Goal: Task Accomplishment & Management: Complete application form

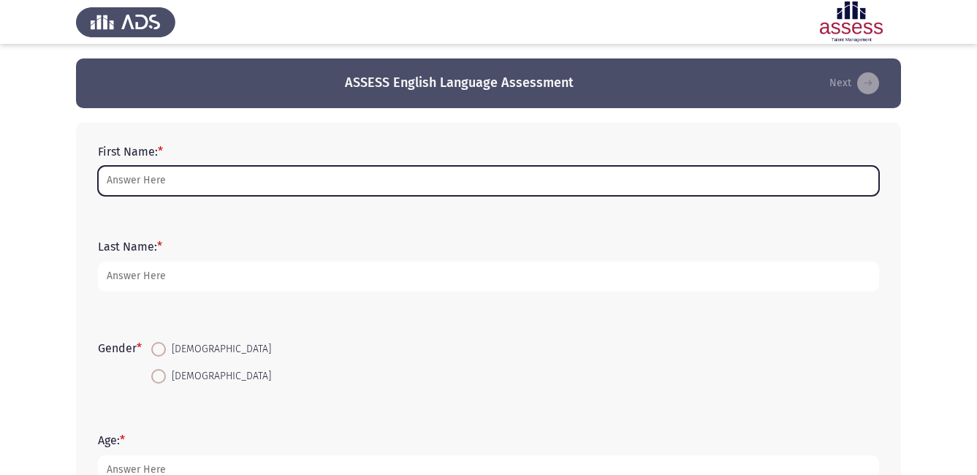
click at [170, 181] on input "First Name: *" at bounding box center [488, 181] width 781 height 30
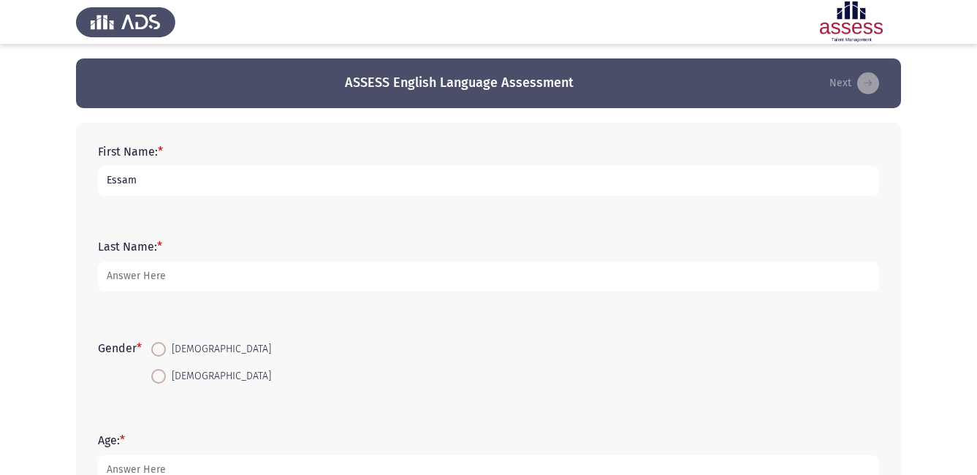
type input "Essam"
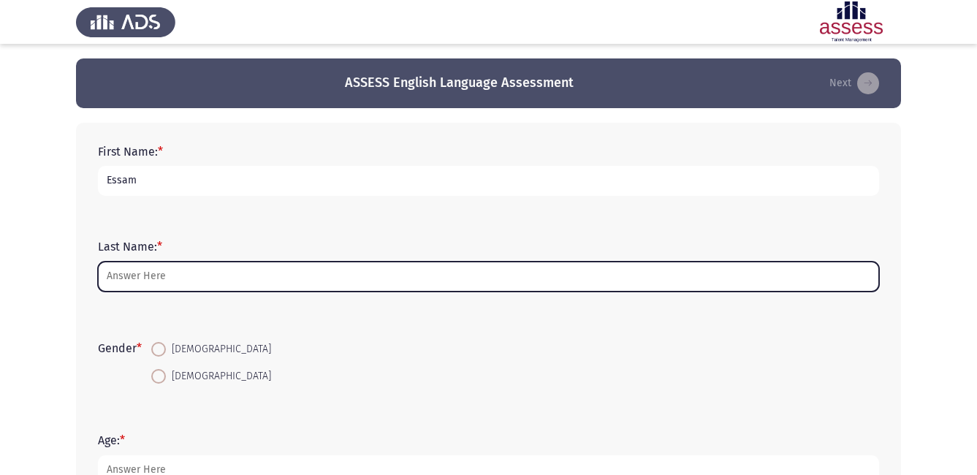
click at [162, 272] on input "Last Name: *" at bounding box center [488, 277] width 781 height 30
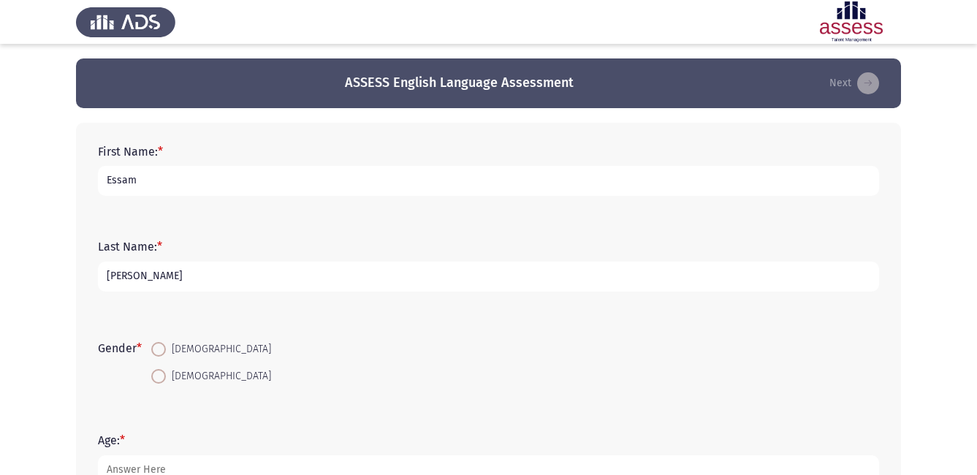
type input "[PERSON_NAME]"
click at [155, 346] on span at bounding box center [158, 349] width 15 height 15
click at [155, 346] on input "[DEMOGRAPHIC_DATA]" at bounding box center [158, 349] width 15 height 15
radio input "true"
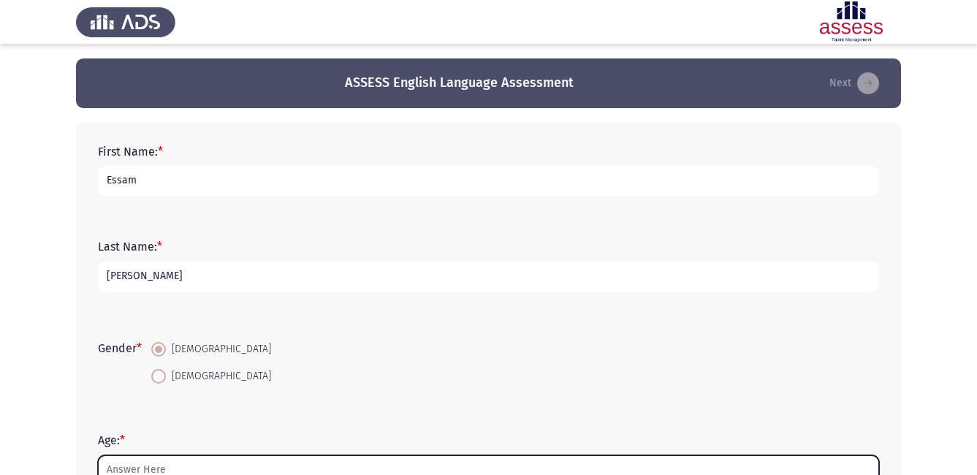
click at [173, 471] on input "Age: *" at bounding box center [488, 470] width 781 height 30
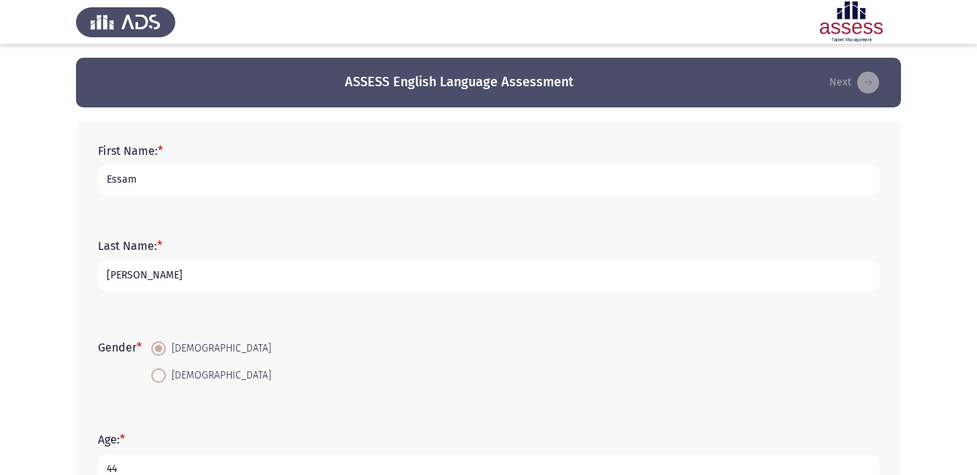
type input "44"
click at [338, 410] on div "Gender * [DEMOGRAPHIC_DATA] [DEMOGRAPHIC_DATA]" at bounding box center [489, 362] width 796 height 99
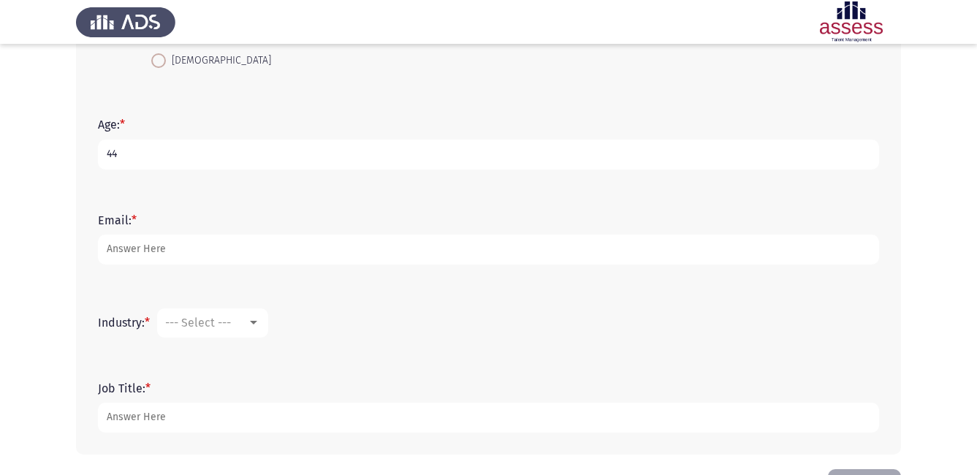
scroll to position [368, 0]
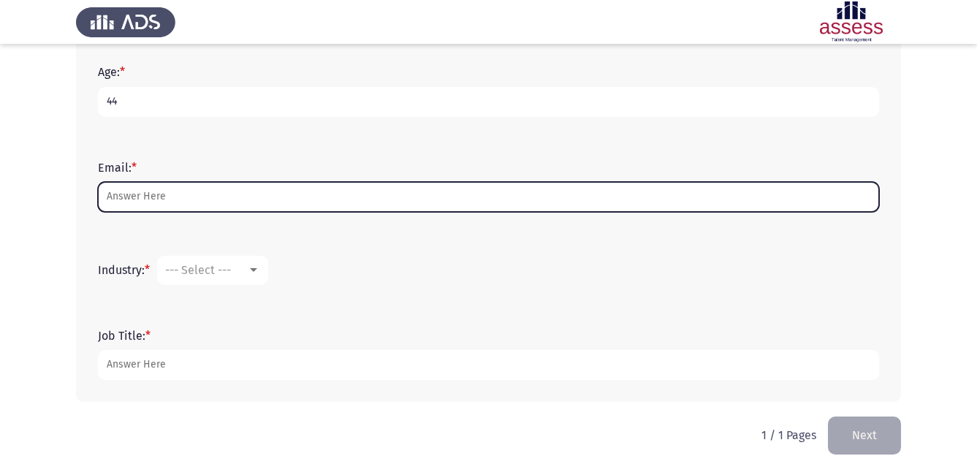
click at [167, 197] on input "Email: *" at bounding box center [488, 197] width 781 height 30
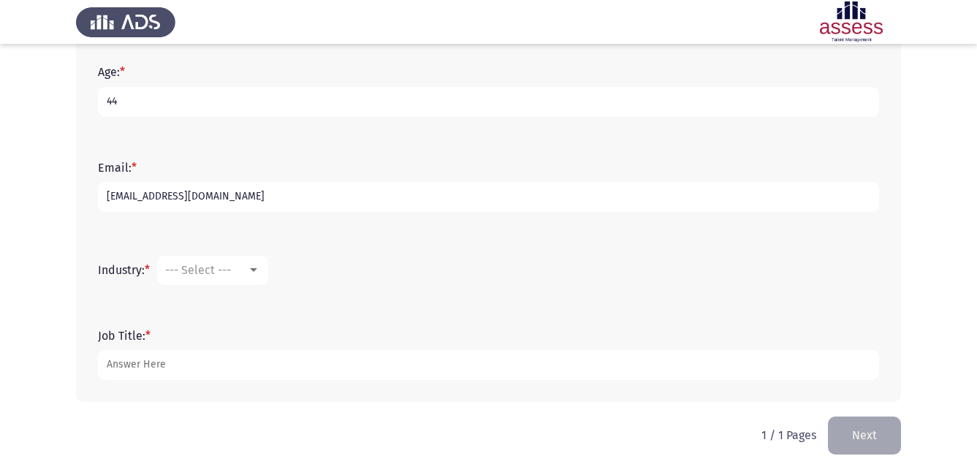
type input "[EMAIL_ADDRESS][DOMAIN_NAME]"
click at [257, 268] on div at bounding box center [253, 270] width 7 height 4
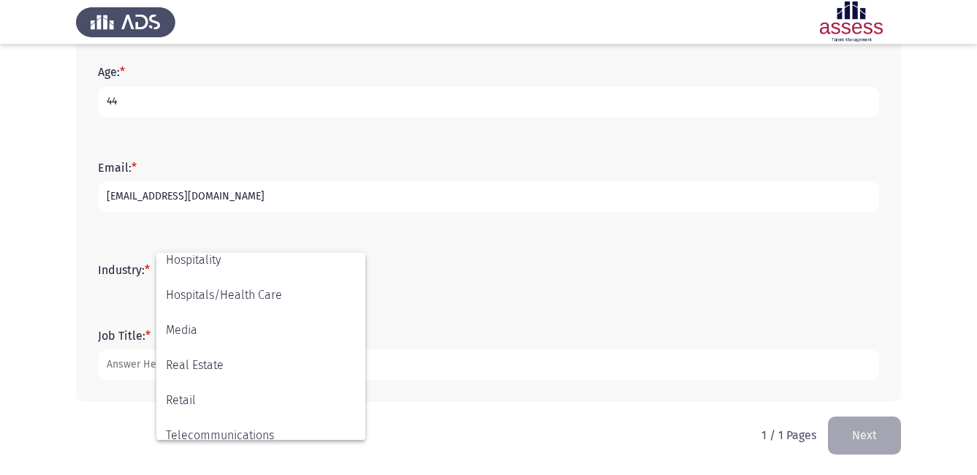
scroll to position [421, 0]
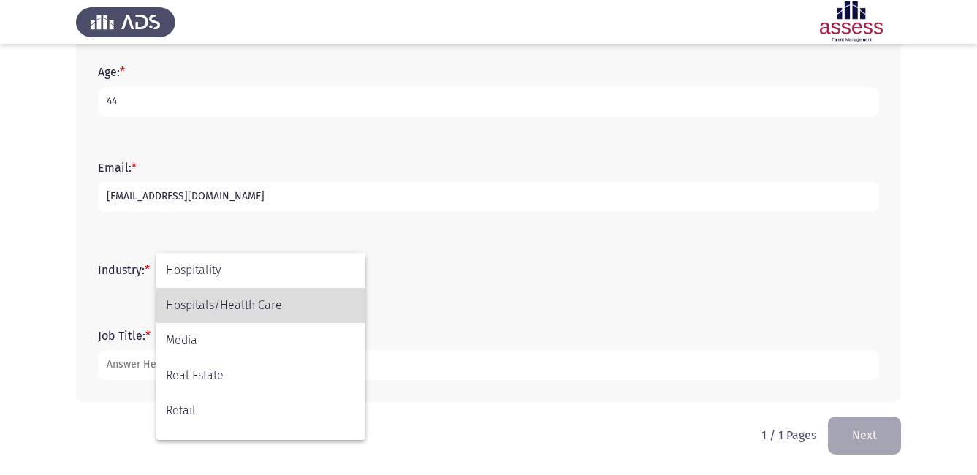
click at [275, 303] on span "Hospitals/Health Care" at bounding box center [261, 305] width 190 height 35
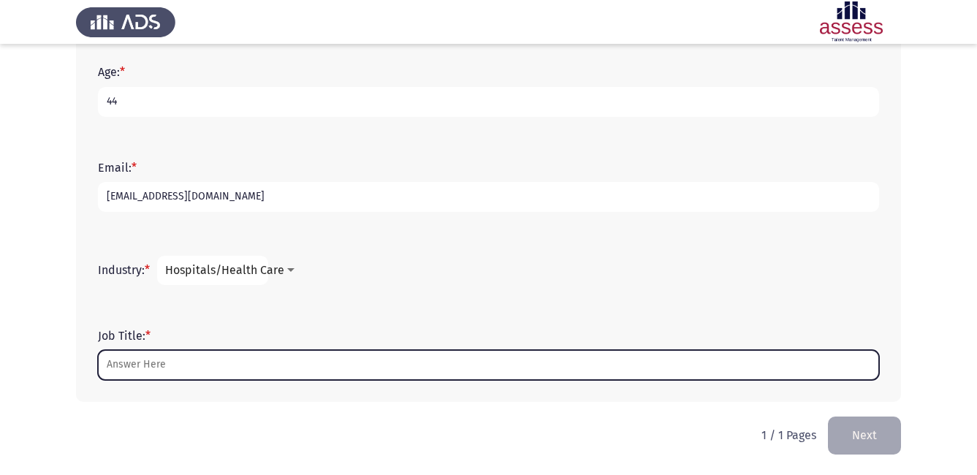
click at [183, 369] on input "Job Title: *" at bounding box center [488, 365] width 781 height 30
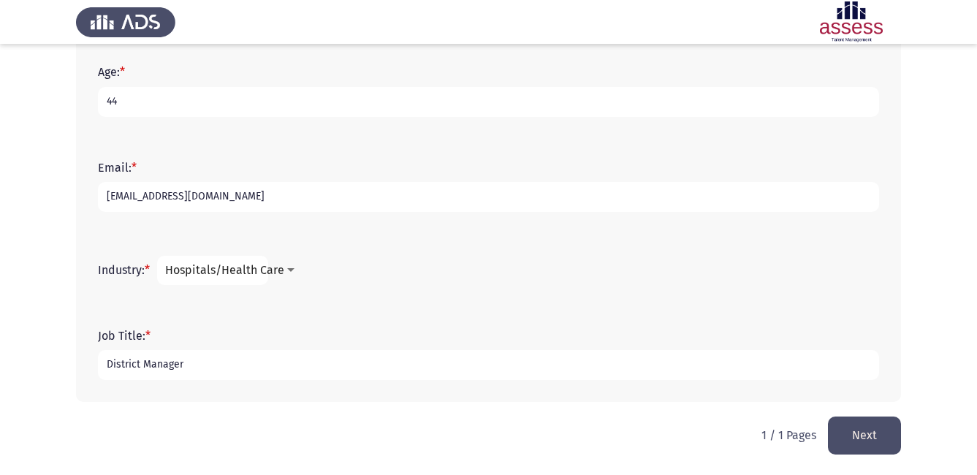
type input "District Manager"
click at [884, 439] on button "Next" at bounding box center [864, 435] width 73 height 37
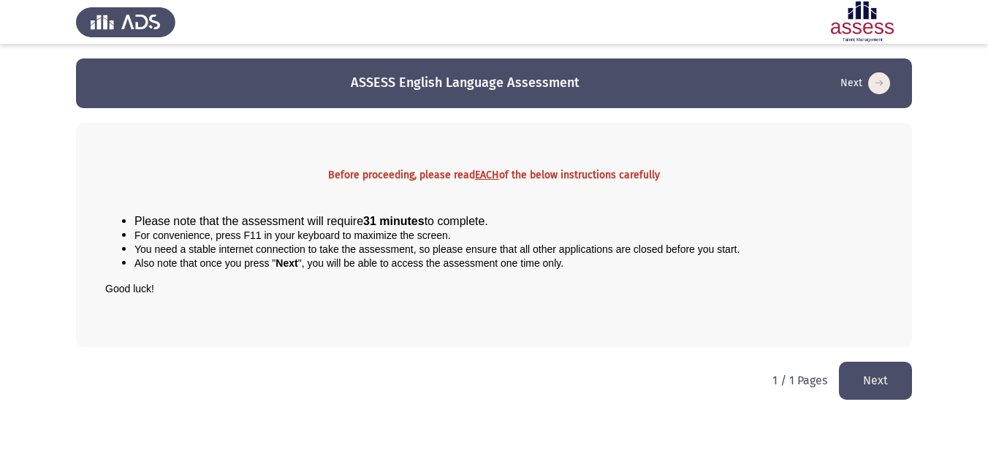
click at [881, 374] on button "Next" at bounding box center [875, 380] width 73 height 37
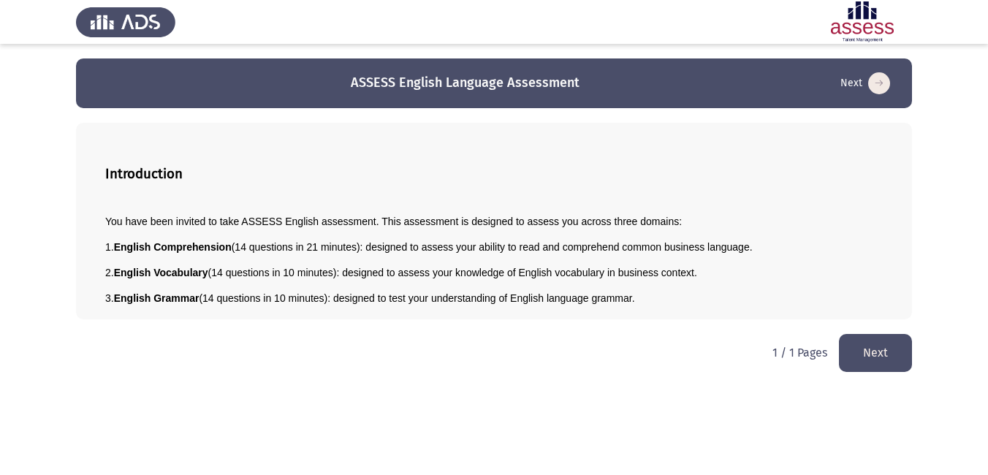
click at [883, 349] on button "Next" at bounding box center [875, 352] width 73 height 37
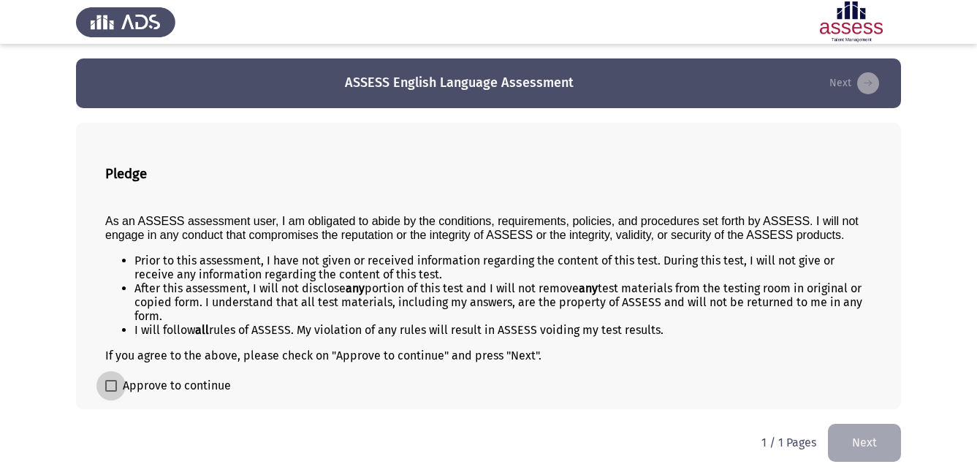
click at [111, 383] on span at bounding box center [111, 386] width 12 height 12
click at [111, 392] on input "Approve to continue" at bounding box center [110, 392] width 1 height 1
checkbox input "true"
click at [868, 443] on button "Next" at bounding box center [864, 442] width 73 height 37
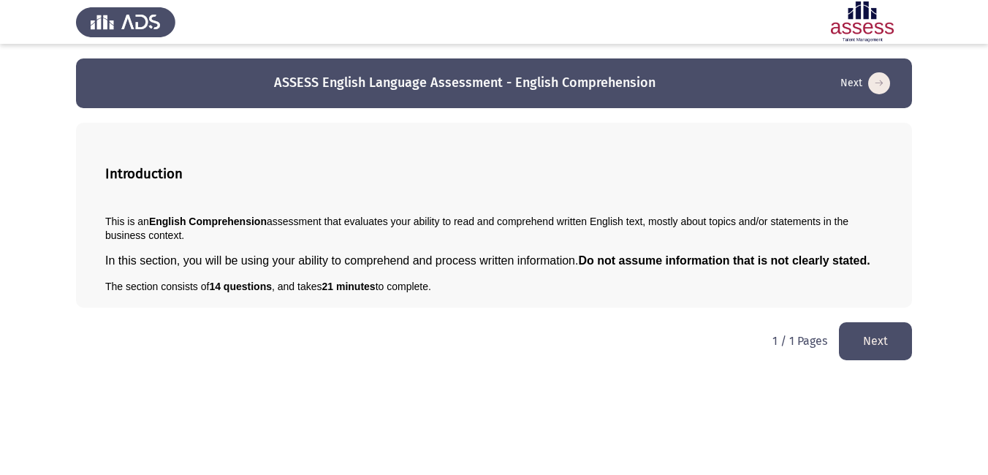
click at [888, 342] on button "Next" at bounding box center [875, 340] width 73 height 37
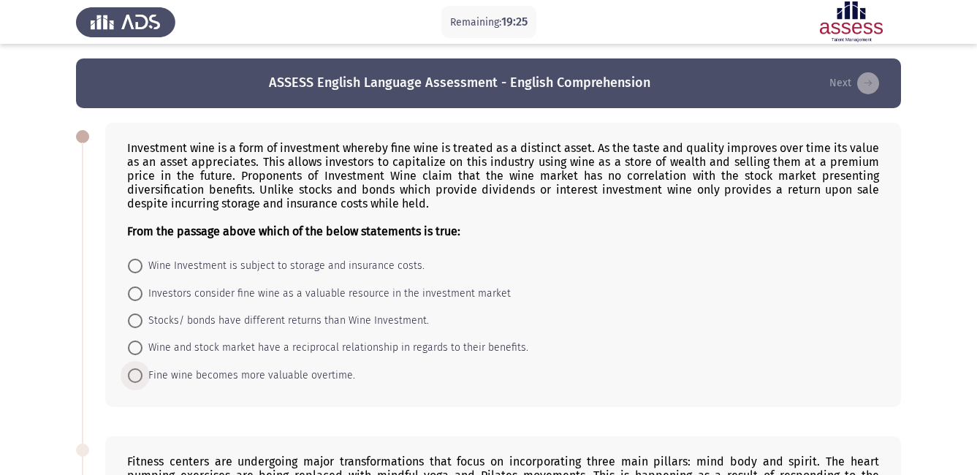
click at [137, 379] on span at bounding box center [135, 375] width 15 height 15
click at [137, 379] on input "Fine wine becomes more valuable overtime." at bounding box center [135, 375] width 15 height 15
radio input "true"
drag, startPoint x: 121, startPoint y: 146, endPoint x: 190, endPoint y: 152, distance: 69.7
click at [190, 152] on div "Investment wine is a form of investment whereby fine wine is treated as a disti…" at bounding box center [503, 264] width 796 height 283
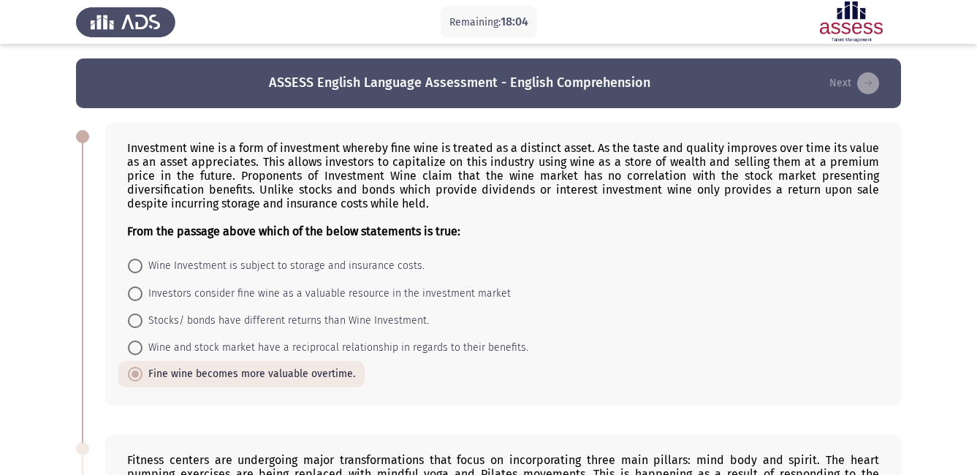
click at [135, 318] on span at bounding box center [135, 320] width 15 height 15
click at [135, 318] on input "Stocks/ bonds have different returns than Wine Investment." at bounding box center [135, 320] width 15 height 15
radio input "true"
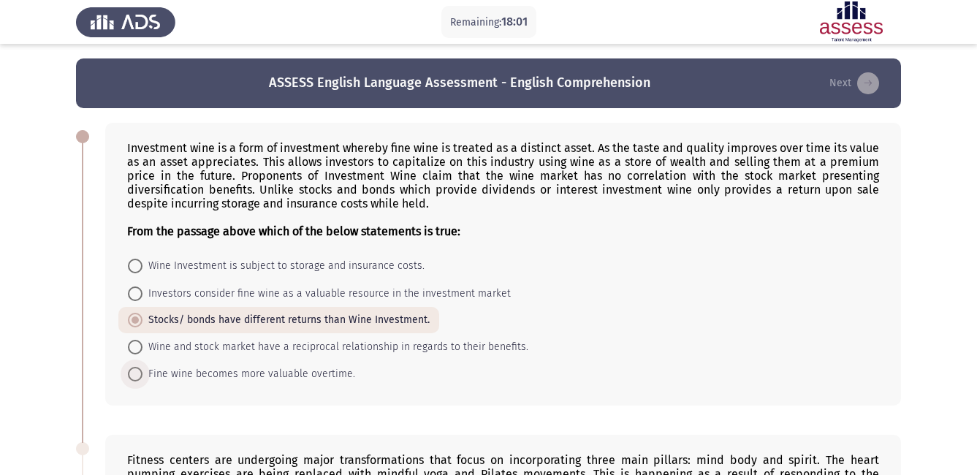
click at [137, 376] on span at bounding box center [135, 374] width 15 height 15
click at [137, 376] on input "Fine wine becomes more valuable overtime." at bounding box center [135, 374] width 15 height 15
radio input "true"
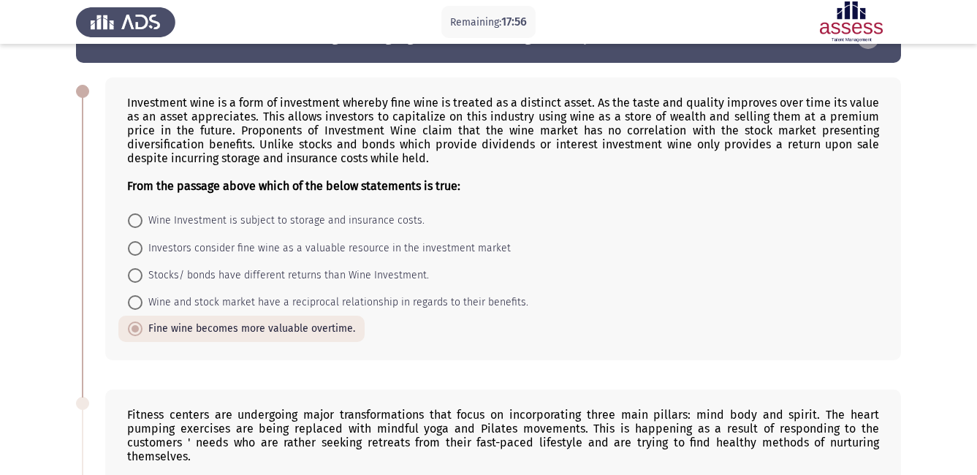
scroll to position [58, 0]
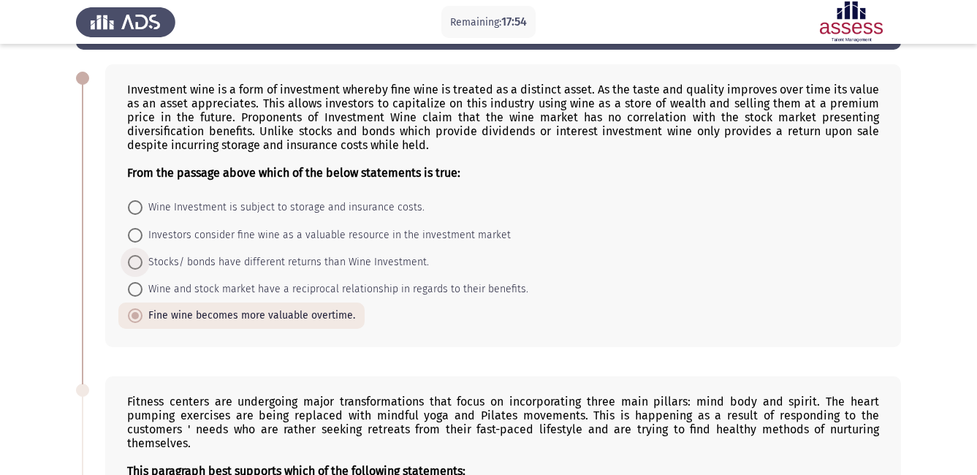
click at [132, 259] on span at bounding box center [135, 262] width 15 height 15
click at [132, 259] on input "Stocks/ bonds have different returns than Wine Investment." at bounding box center [135, 262] width 15 height 15
radio input "true"
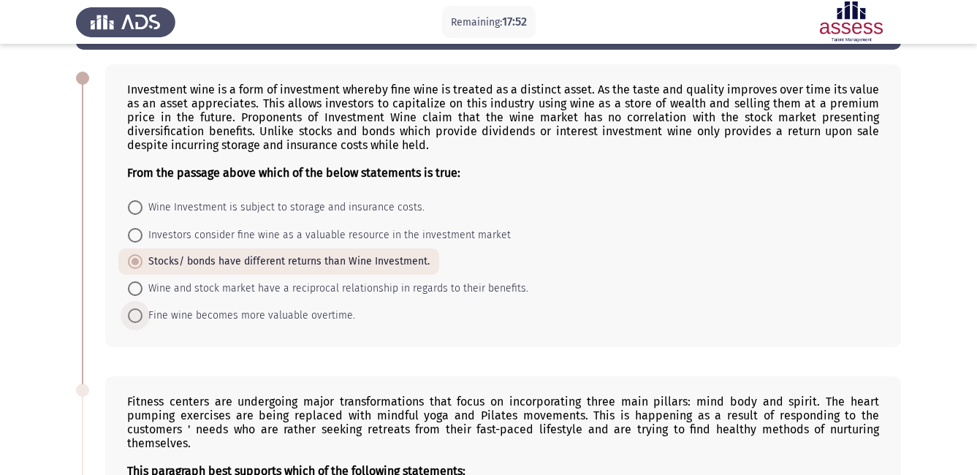
click at [137, 316] on span at bounding box center [135, 315] width 15 height 15
click at [137, 316] on input "Fine wine becomes more valuable overtime." at bounding box center [135, 315] width 15 height 15
radio input "true"
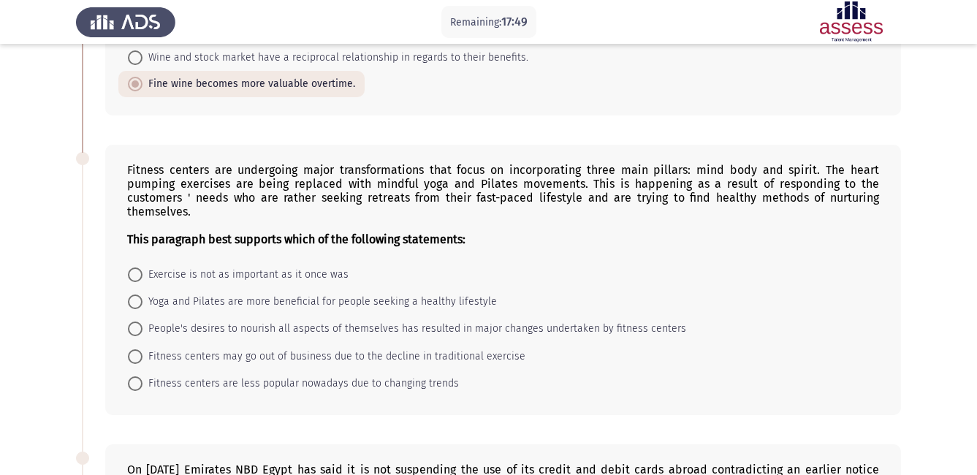
scroll to position [322, 0]
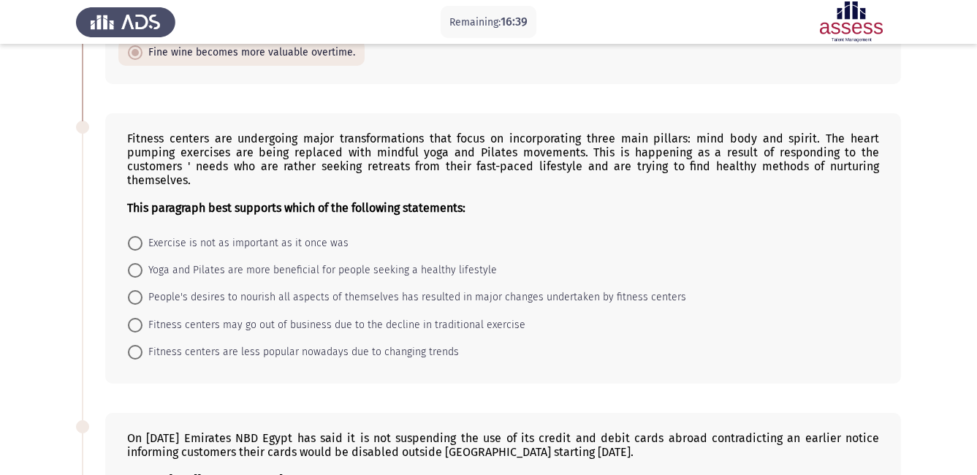
click at [137, 290] on span at bounding box center [135, 297] width 15 height 15
click at [137, 290] on input "People's desires to nourish all aspects of themselves has resulted in major cha…" at bounding box center [135, 297] width 15 height 15
radio input "true"
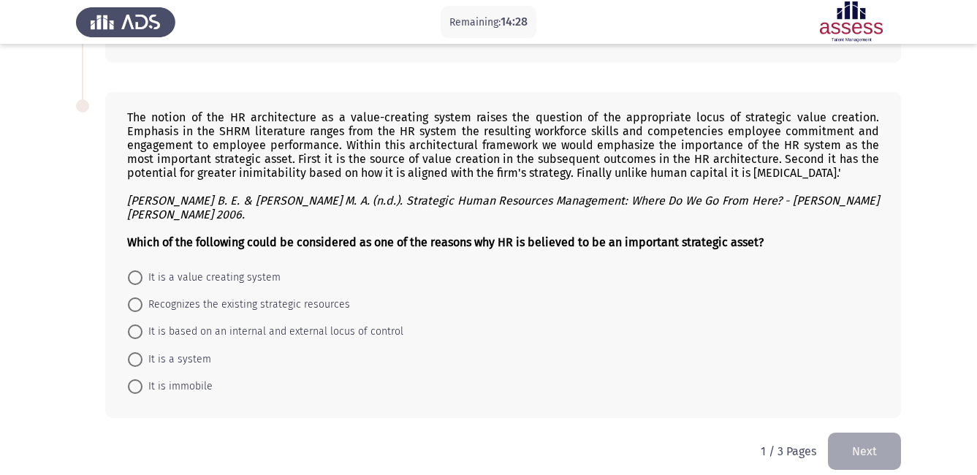
scroll to position [1395, 0]
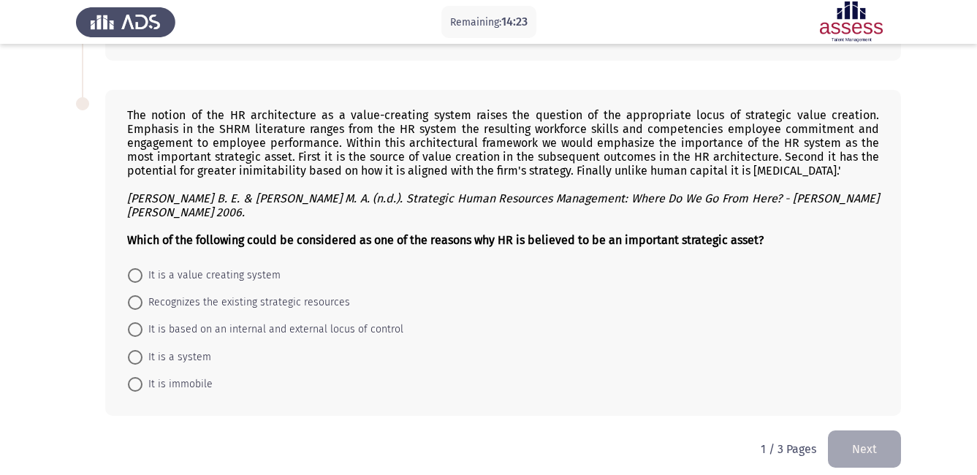
click at [976, 6] on div "Remaining: 14:23" at bounding box center [488, 22] width 977 height 44
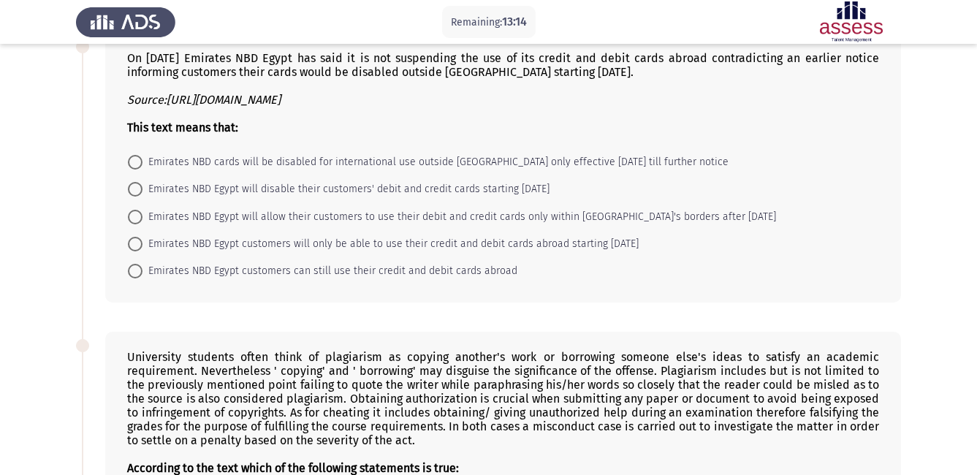
scroll to position [693, 0]
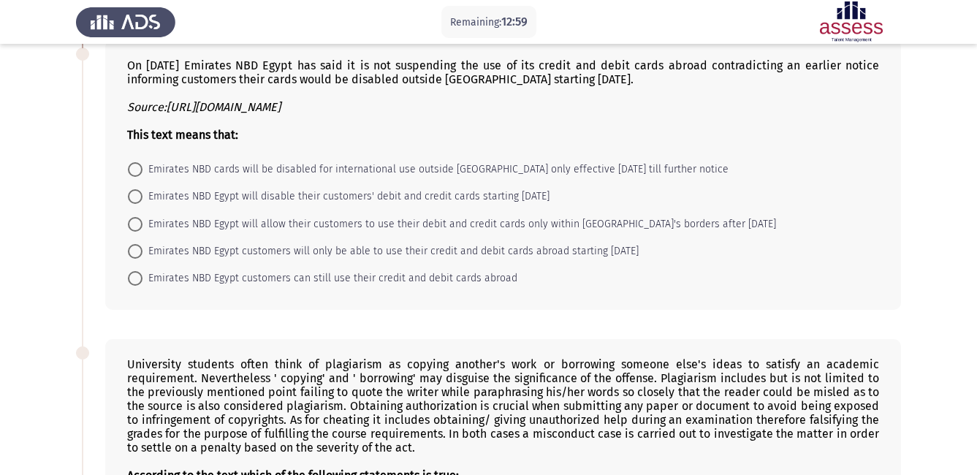
click at [139, 271] on span at bounding box center [135, 278] width 15 height 15
click at [139, 271] on input "Emirates NBD Egypt customers can still use their credit and debit cards abroad" at bounding box center [135, 278] width 15 height 15
radio input "true"
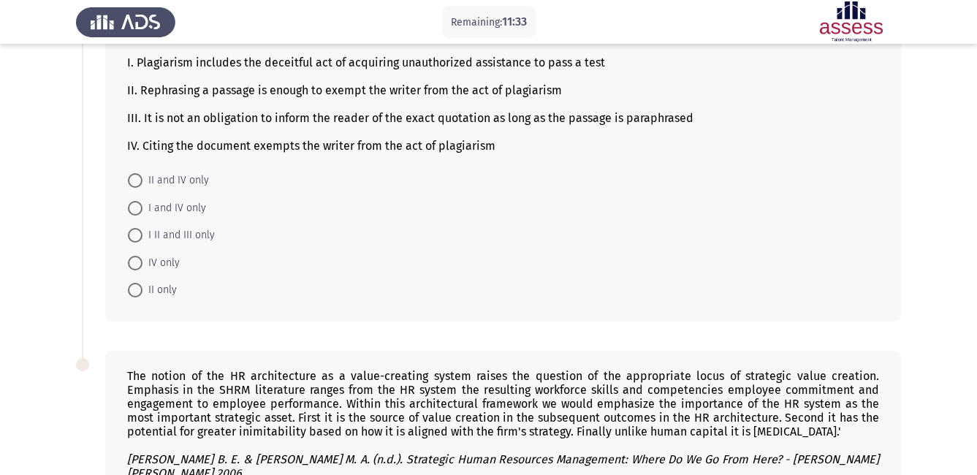
scroll to position [1131, 0]
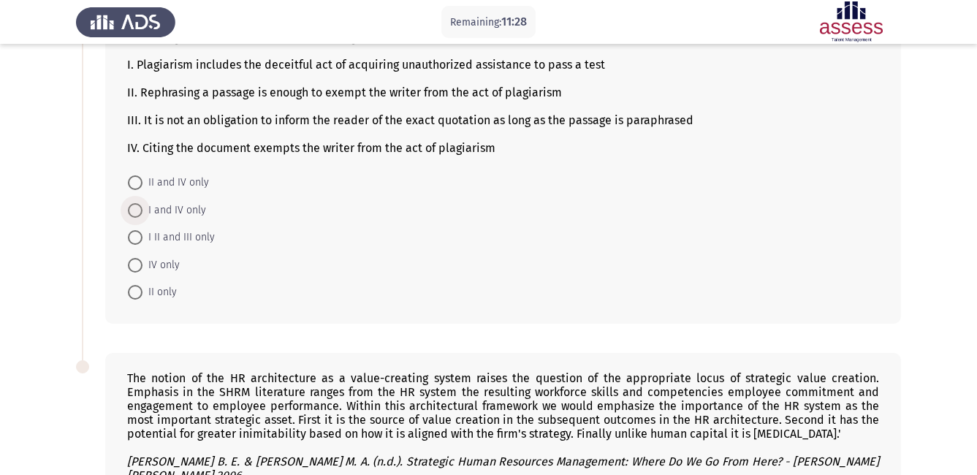
click at [137, 203] on span at bounding box center [135, 210] width 15 height 15
click at [137, 203] on input "I and IV only" at bounding box center [135, 210] width 15 height 15
radio input "true"
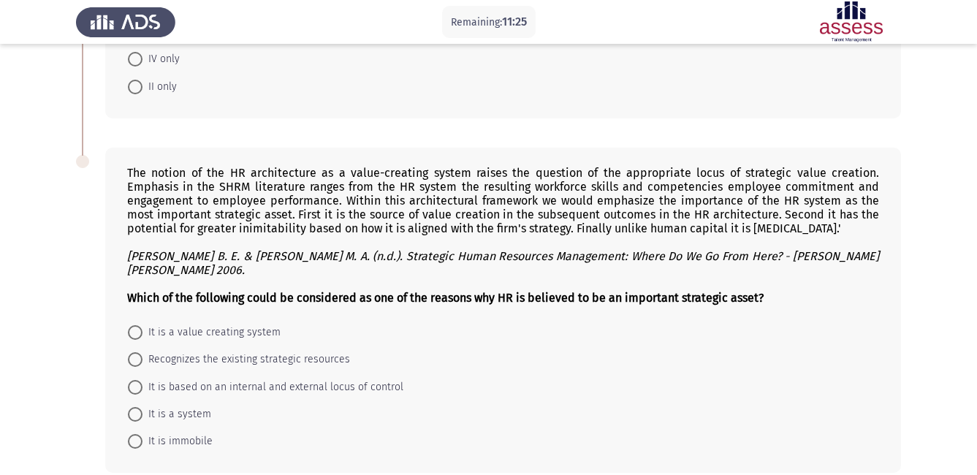
scroll to position [1393, 0]
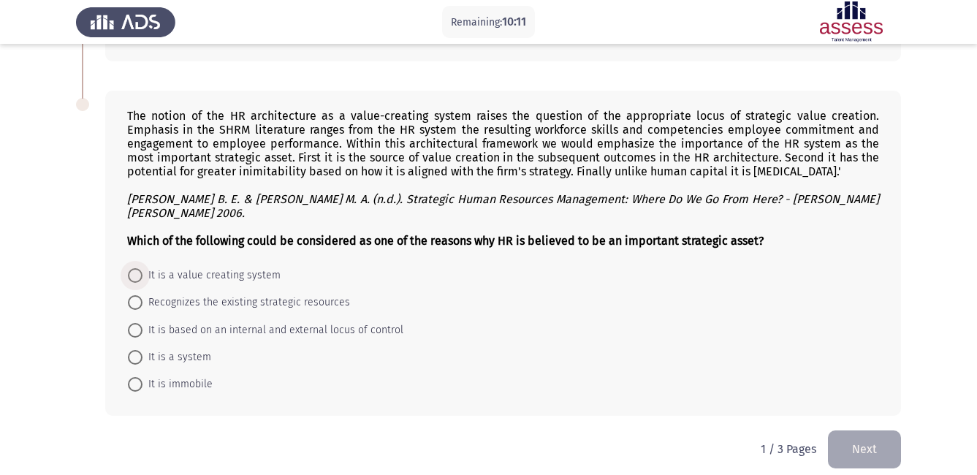
click at [132, 268] on span at bounding box center [135, 275] width 15 height 15
click at [132, 268] on input "It is a value creating system" at bounding box center [135, 275] width 15 height 15
radio input "true"
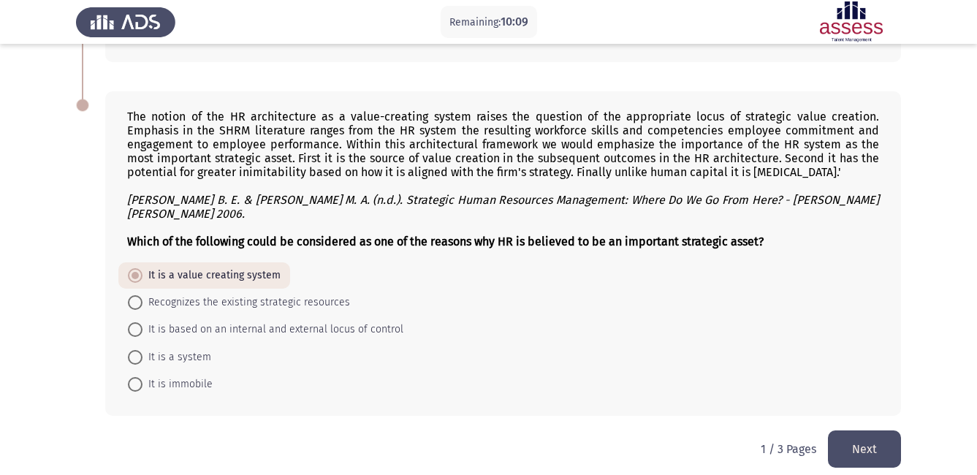
click at [874, 430] on button "Next" at bounding box center [864, 448] width 73 height 37
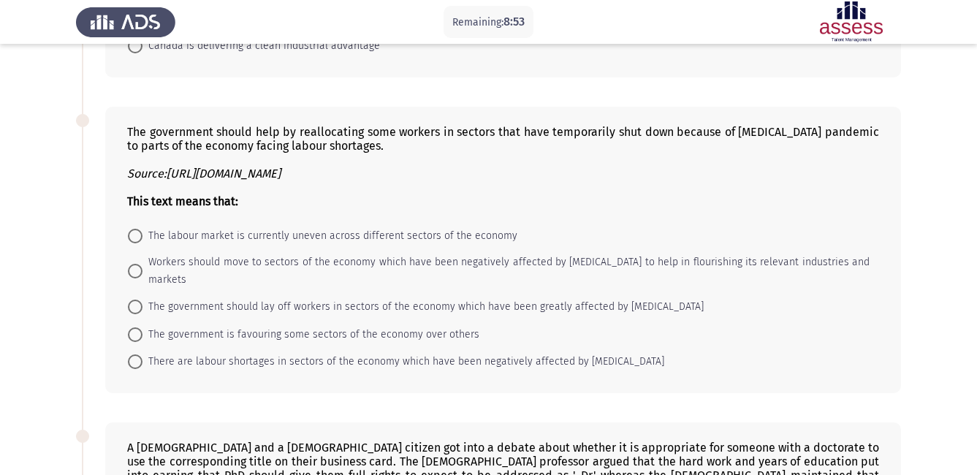
scroll to position [370, 0]
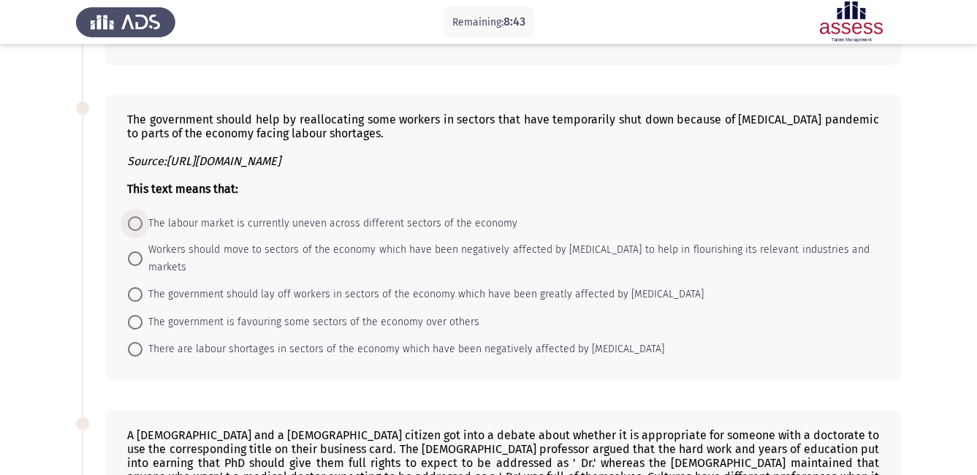
click at [136, 222] on span at bounding box center [135, 223] width 15 height 15
click at [136, 222] on input "The labour market is currently uneven across different sectors of the economy" at bounding box center [135, 223] width 15 height 15
radio input "true"
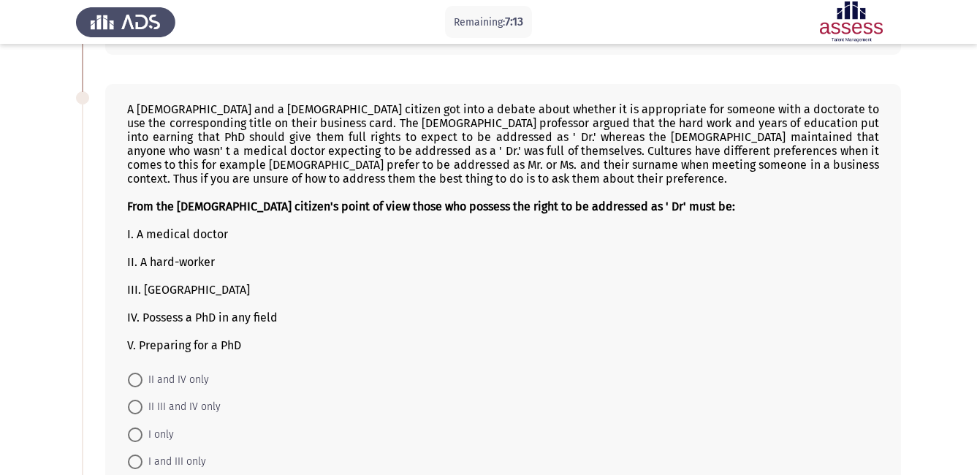
scroll to position [701, 0]
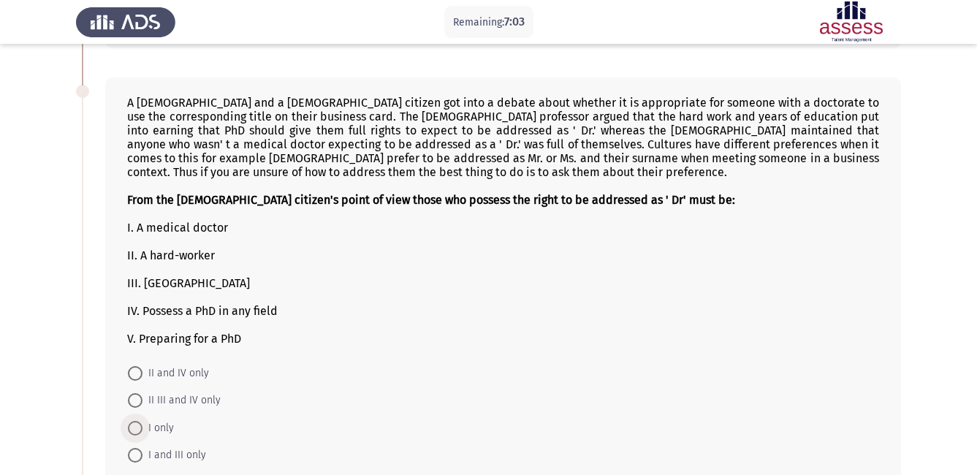
click at [132, 421] on span at bounding box center [135, 428] width 15 height 15
click at [132, 421] on input "I only" at bounding box center [135, 428] width 15 height 15
radio input "true"
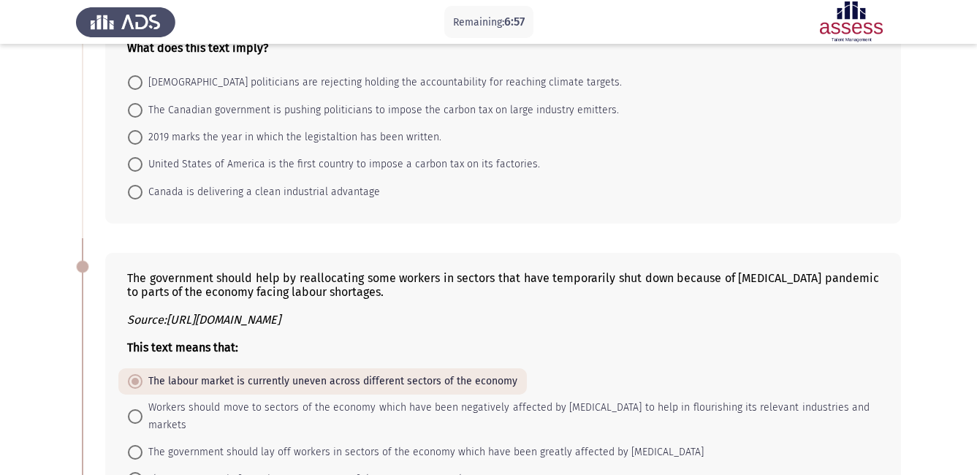
scroll to position [0, 0]
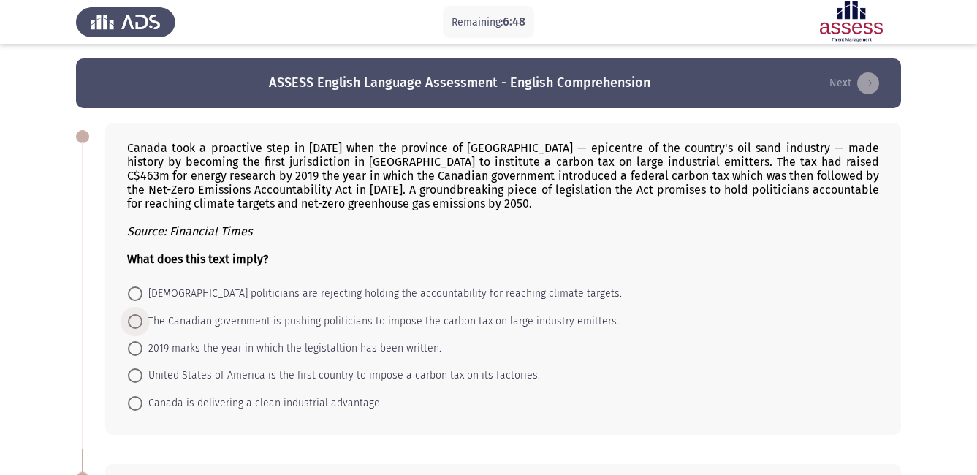
click at [130, 325] on span at bounding box center [135, 321] width 15 height 15
click at [130, 325] on input "The Canadian government is pushing politicians to impose the carbon tax on larg…" at bounding box center [135, 321] width 15 height 15
radio input "true"
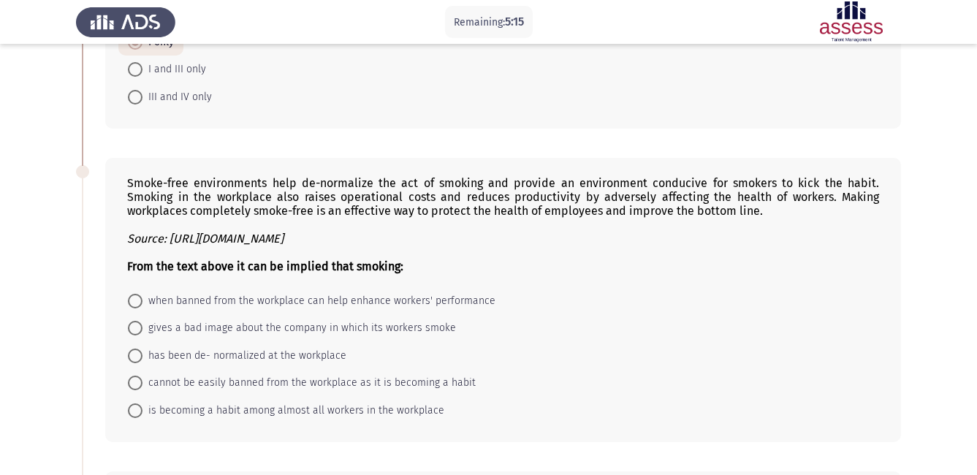
scroll to position [1436, 0]
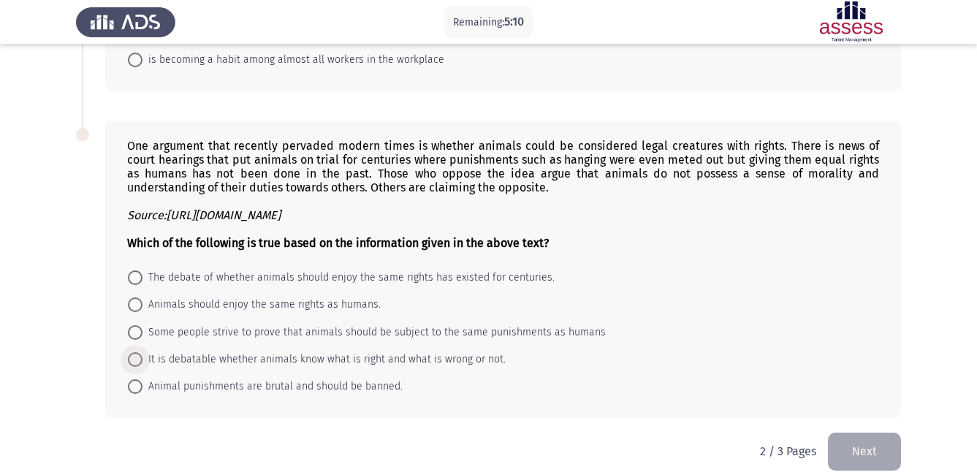
click at [138, 352] on span at bounding box center [135, 359] width 15 height 15
click at [138, 352] on input "It is debatable whether animals know what is right and what is wrong or not." at bounding box center [135, 359] width 15 height 15
radio input "true"
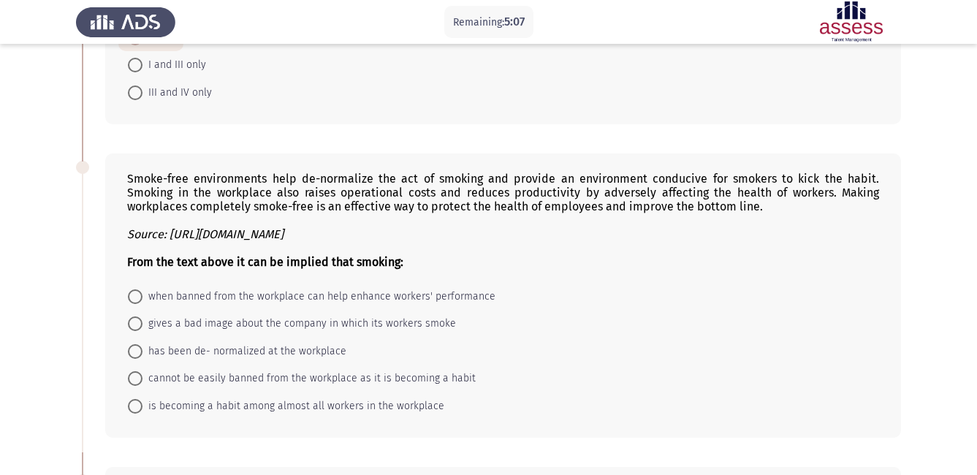
scroll to position [1065, 0]
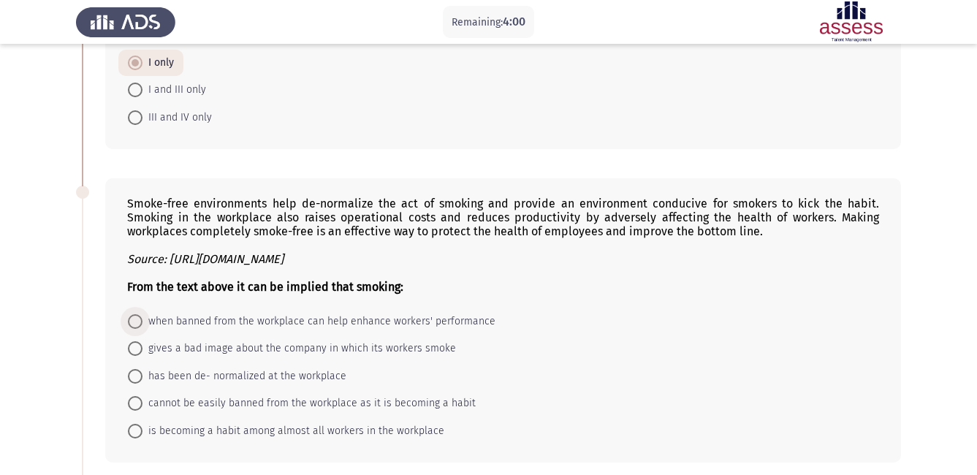
click at [136, 314] on span at bounding box center [135, 321] width 15 height 15
click at [136, 314] on input "when banned from the workplace can help enhance workers' performance" at bounding box center [135, 321] width 15 height 15
radio input "true"
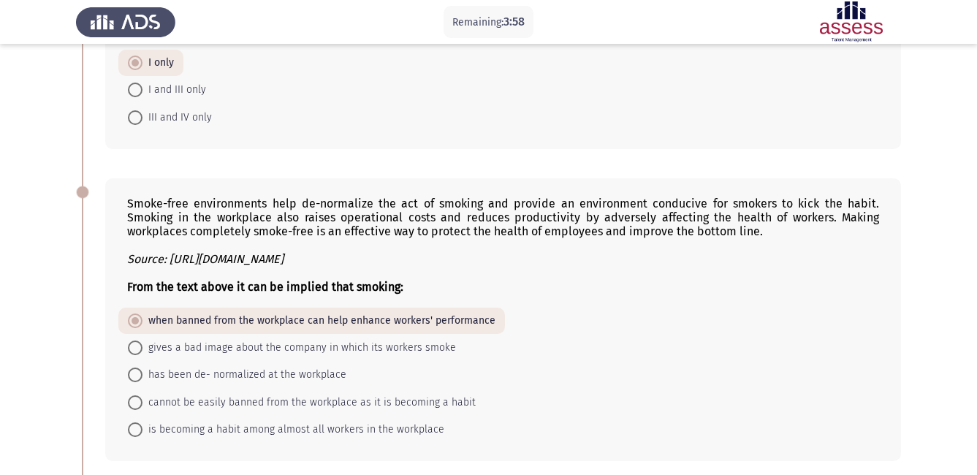
scroll to position [1434, 0]
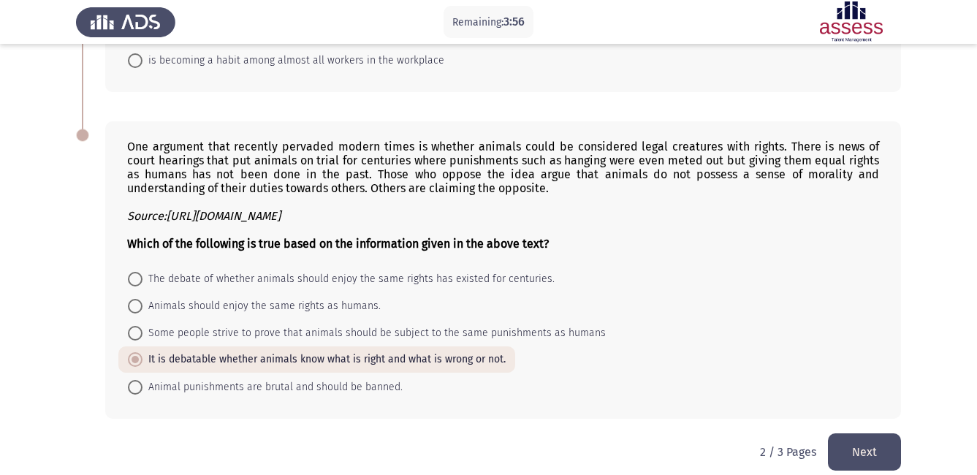
click at [875, 436] on button "Next" at bounding box center [864, 451] width 73 height 37
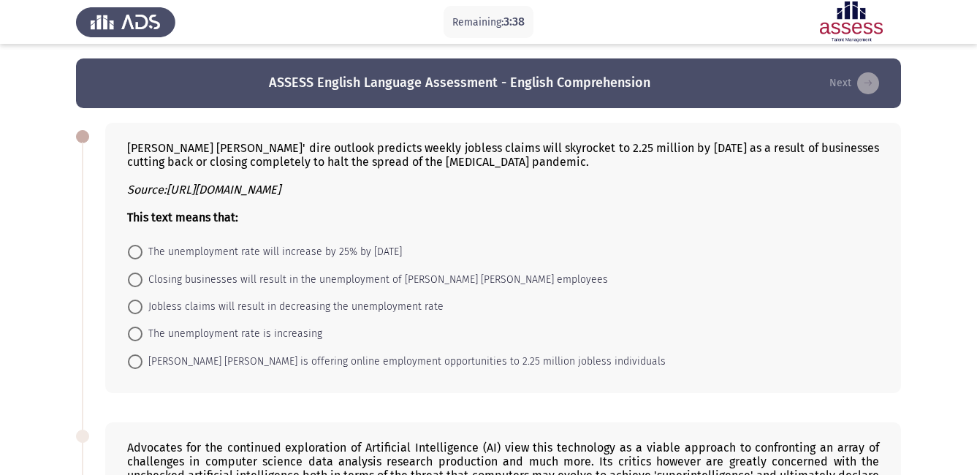
click at [137, 336] on span at bounding box center [135, 334] width 15 height 15
click at [137, 336] on input "The unemployment rate is increasing" at bounding box center [135, 334] width 15 height 15
radio input "true"
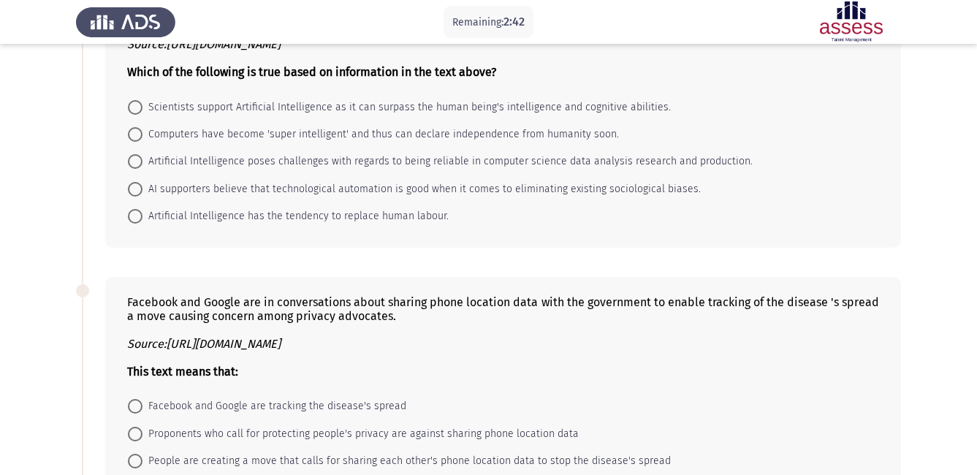
scroll to position [468, 0]
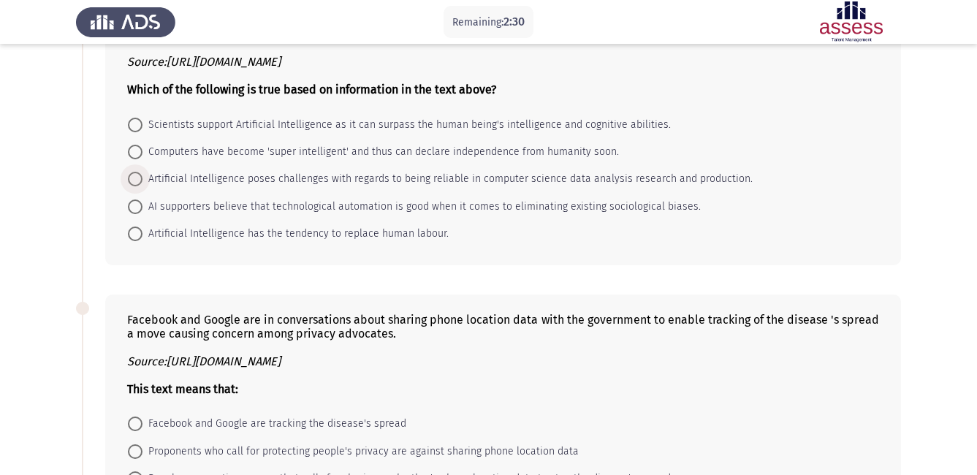
click at [139, 178] on span at bounding box center [135, 179] width 15 height 15
click at [139, 178] on input "Artificial Intelligence poses challenges with regards to being reliable in comp…" at bounding box center [135, 179] width 15 height 15
radio input "true"
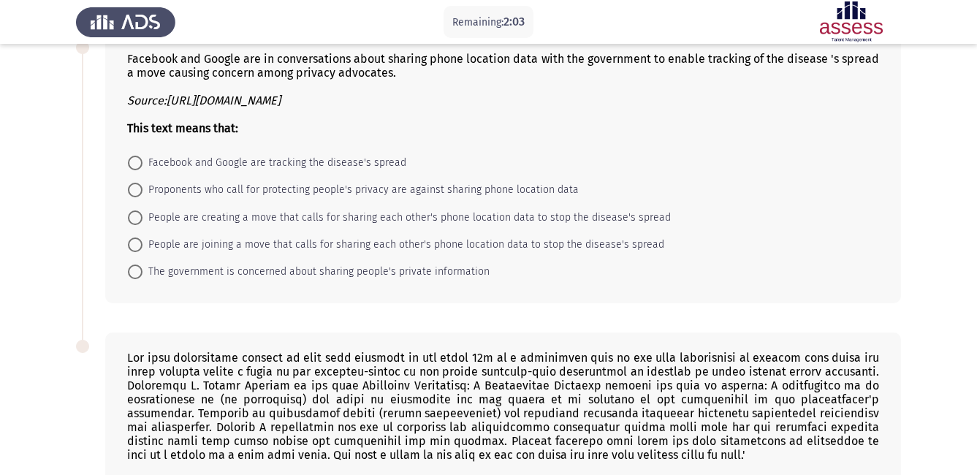
scroll to position [720, 0]
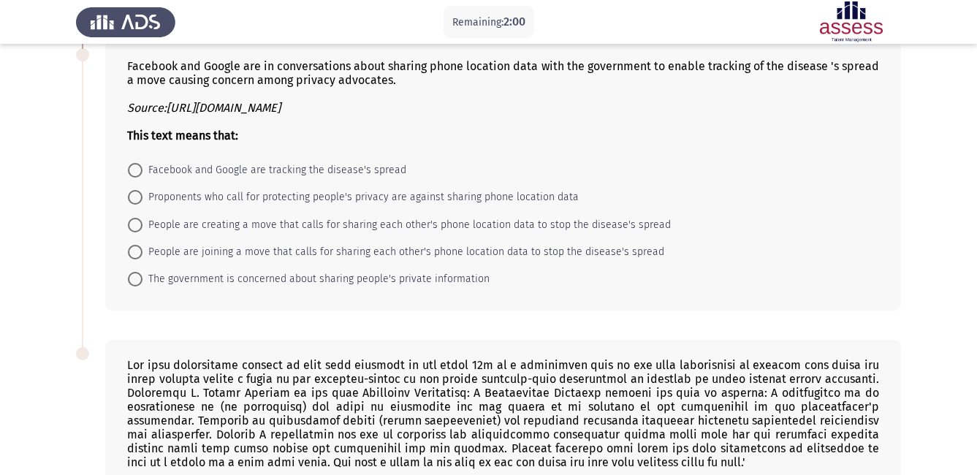
click at [140, 199] on span at bounding box center [135, 197] width 15 height 15
click at [140, 199] on input "Proponents who call for protecting people's privacy are against sharing phone l…" at bounding box center [135, 197] width 15 height 15
radio input "true"
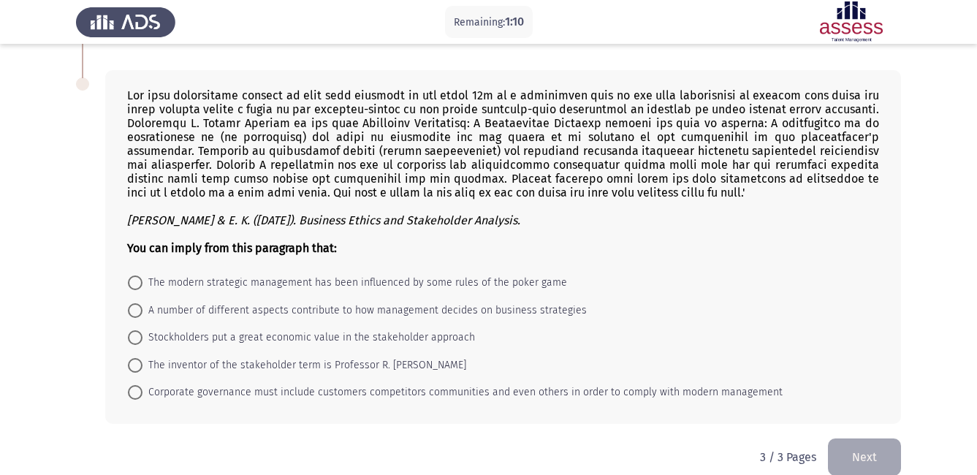
scroll to position [1011, 0]
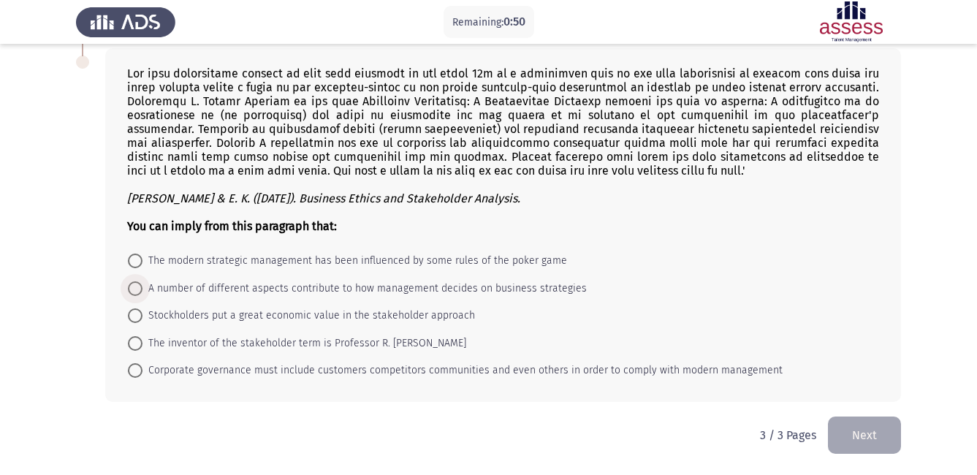
click at [138, 289] on span at bounding box center [135, 288] width 15 height 15
click at [138, 289] on input "A number of different aspects contribute to how management decides on business …" at bounding box center [135, 288] width 15 height 15
radio input "true"
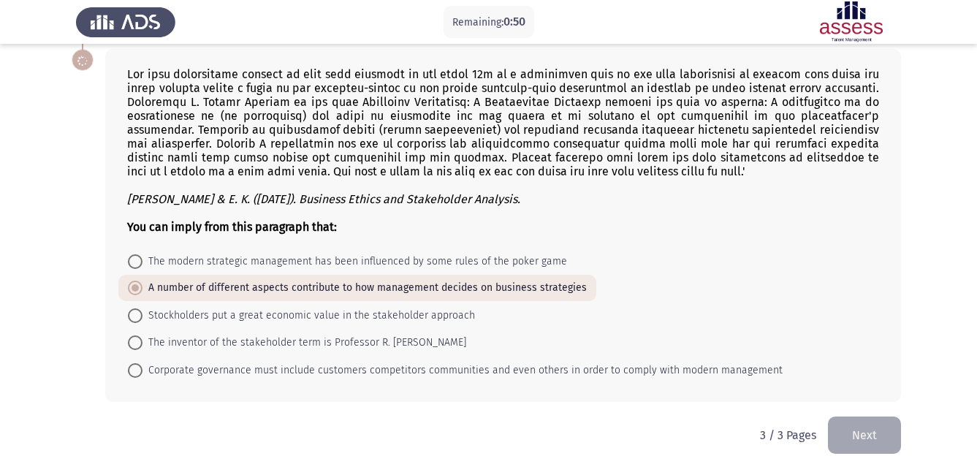
scroll to position [1011, 0]
click at [847, 435] on button "Next" at bounding box center [864, 435] width 73 height 37
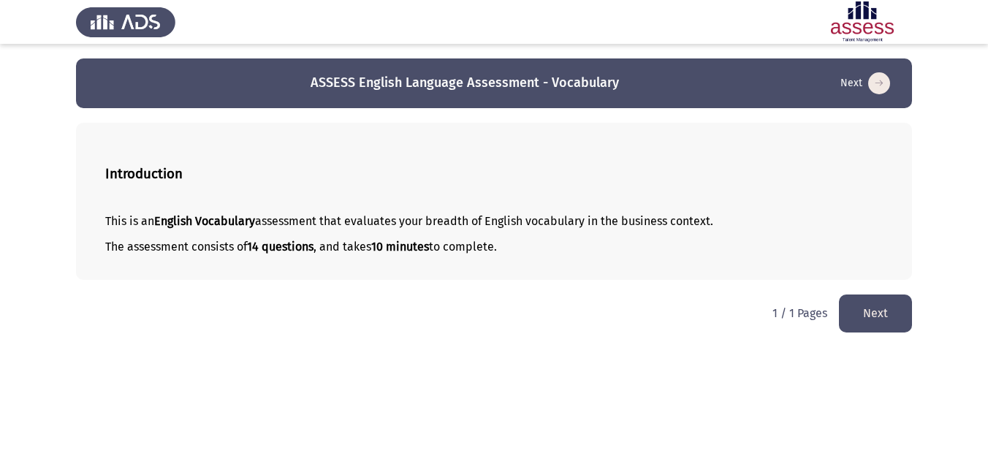
click at [876, 315] on button "Next" at bounding box center [875, 312] width 73 height 37
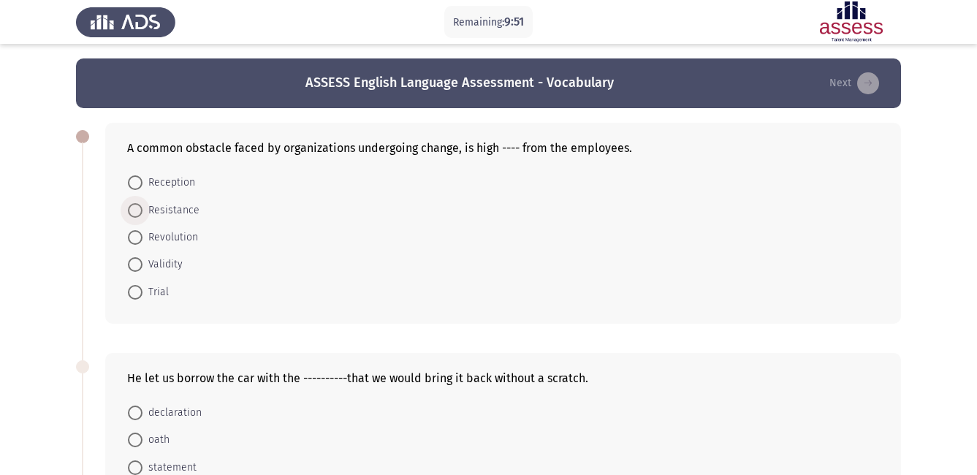
click at [129, 215] on span at bounding box center [135, 210] width 15 height 15
click at [129, 215] on input "Resistance" at bounding box center [135, 210] width 15 height 15
radio input "true"
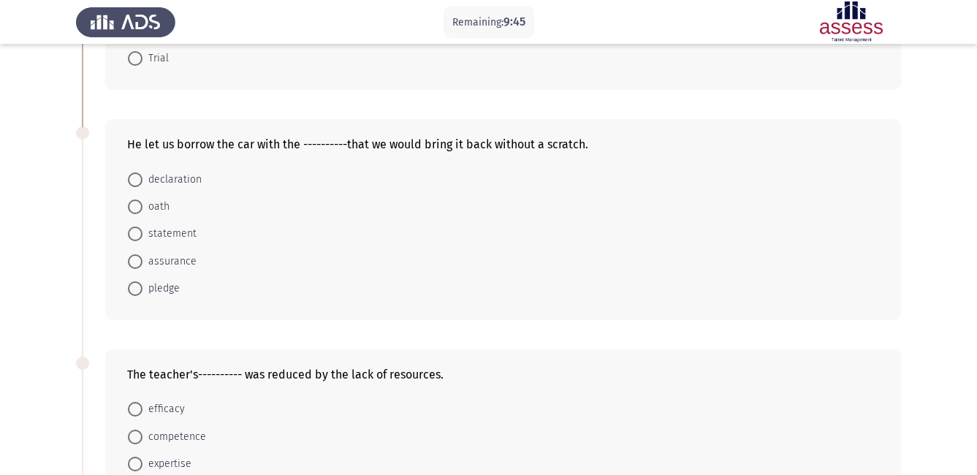
scroll to position [234, 0]
click at [134, 288] on span at bounding box center [135, 287] width 15 height 15
click at [134, 288] on input "pledge" at bounding box center [135, 287] width 15 height 15
radio input "true"
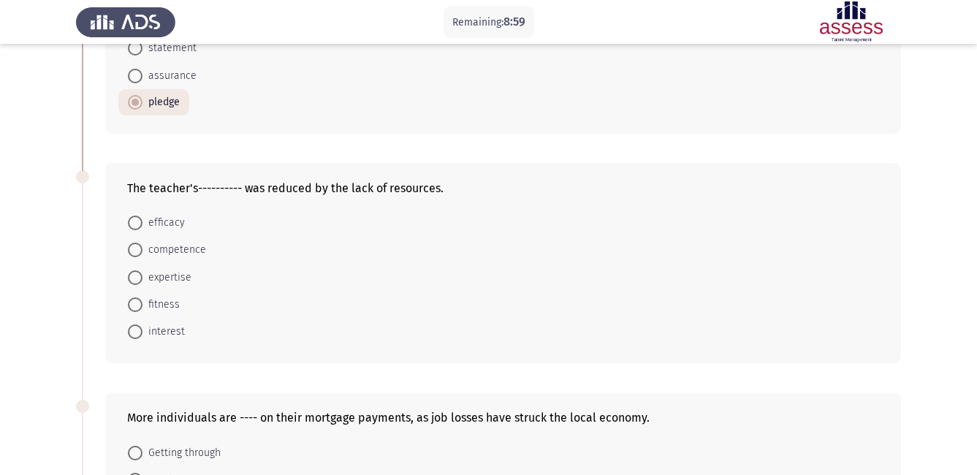
scroll to position [419, 0]
click at [135, 251] on span at bounding box center [135, 249] width 15 height 15
click at [135, 251] on input "competence" at bounding box center [135, 249] width 15 height 15
radio input "true"
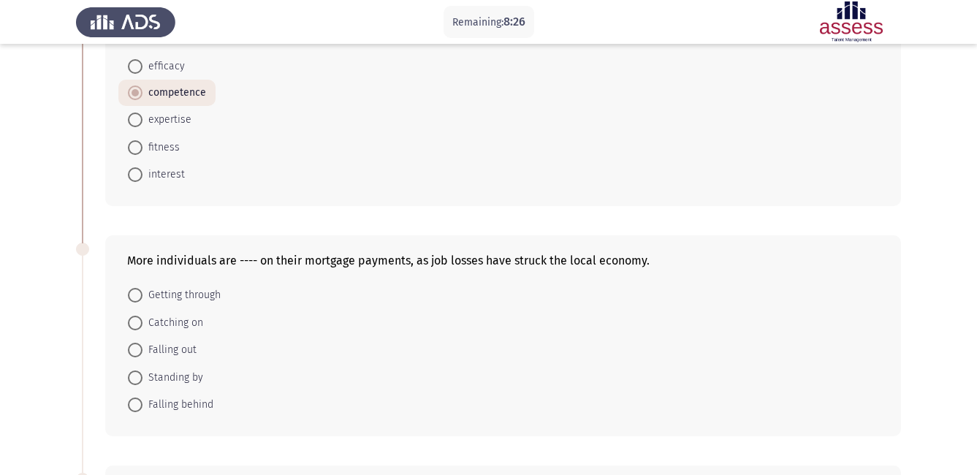
scroll to position [623, 0]
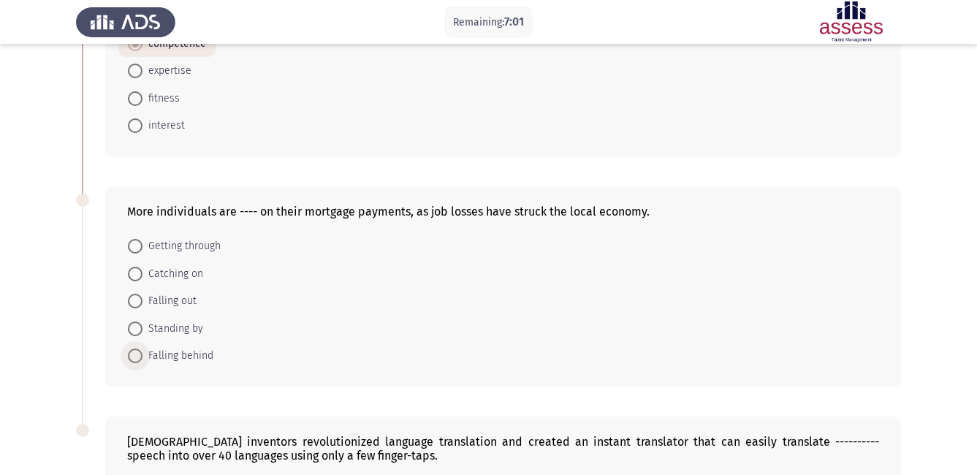
click at [137, 354] on span at bounding box center [135, 356] width 15 height 15
click at [137, 354] on input "Falling behind" at bounding box center [135, 356] width 15 height 15
radio input "true"
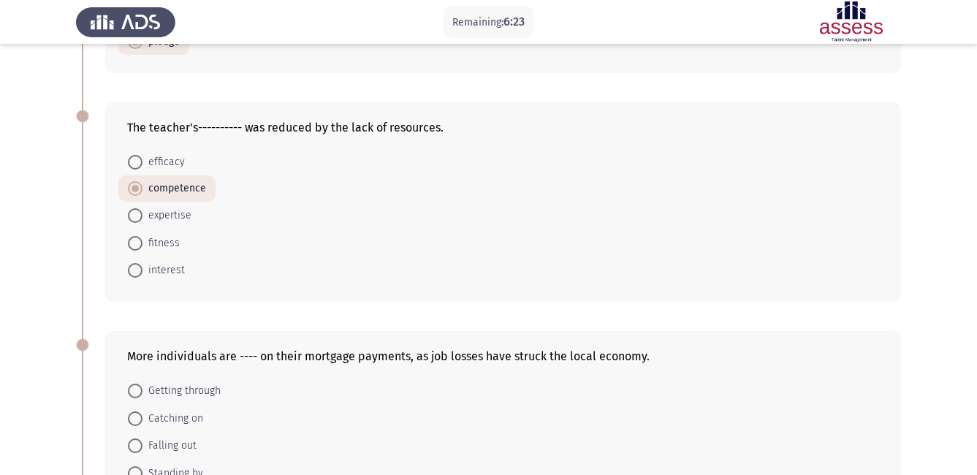
scroll to position [452, 0]
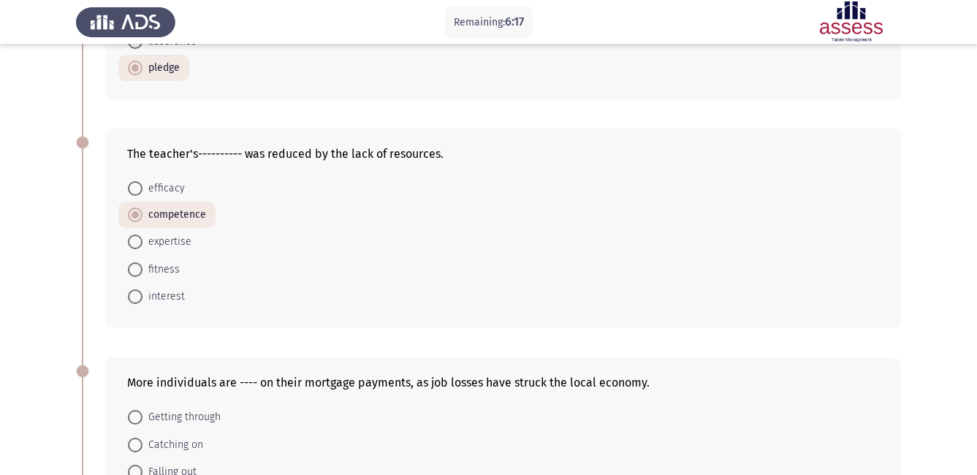
click at [132, 187] on span at bounding box center [135, 188] width 15 height 15
click at [132, 187] on input "efficacy" at bounding box center [135, 188] width 15 height 15
radio input "true"
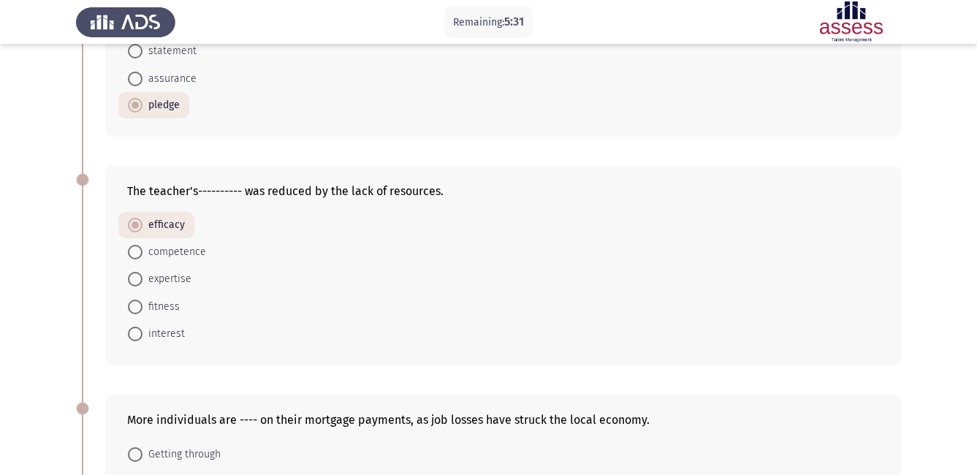
scroll to position [851, 0]
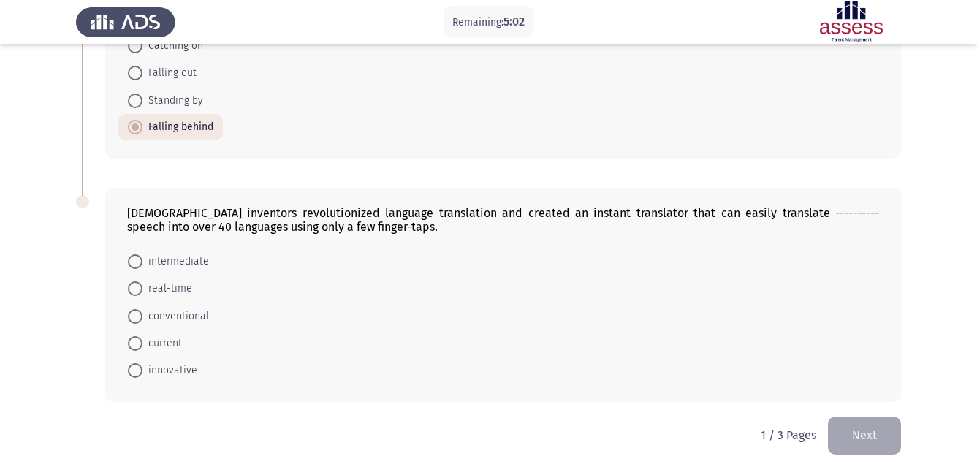
click at [138, 286] on span at bounding box center [135, 288] width 15 height 15
click at [138, 286] on input "real-time" at bounding box center [135, 288] width 15 height 15
radio input "true"
click at [851, 437] on button "Next" at bounding box center [864, 435] width 73 height 37
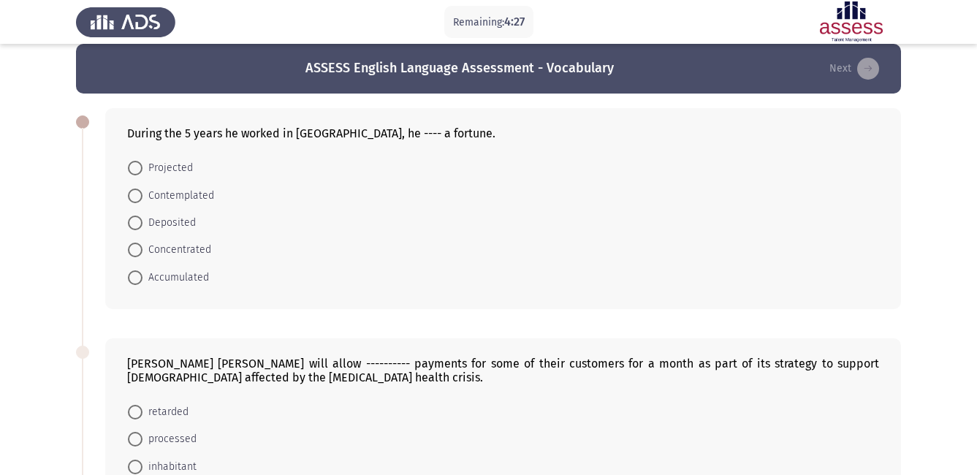
scroll to position [0, 0]
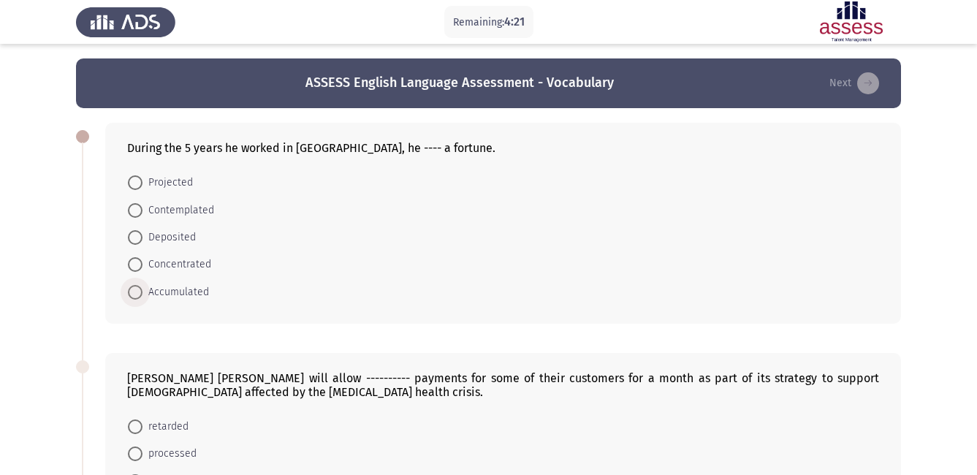
click at [173, 291] on span "Accumulated" at bounding box center [175, 293] width 66 height 18
click at [142, 291] on input "Accumulated" at bounding box center [135, 292] width 15 height 15
radio input "true"
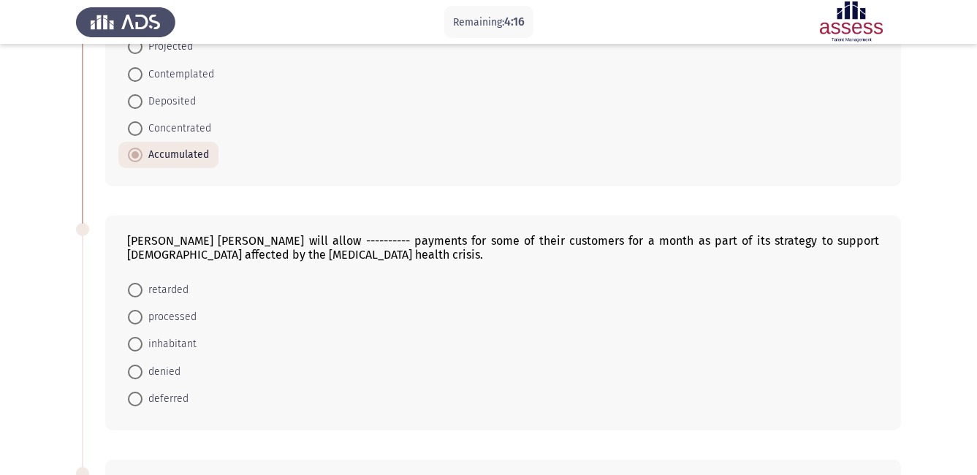
scroll to position [185, 0]
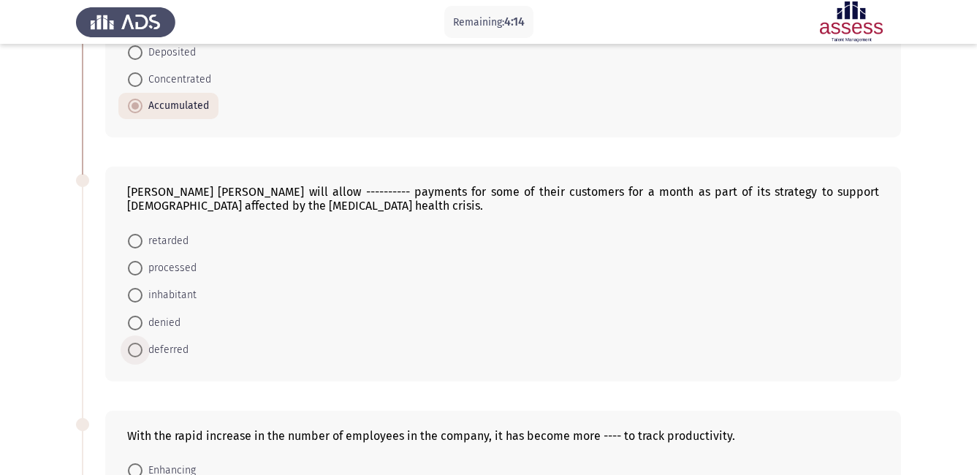
click at [146, 349] on span "deferred" at bounding box center [165, 350] width 46 height 18
click at [142, 349] on input "deferred" at bounding box center [135, 350] width 15 height 15
radio input "true"
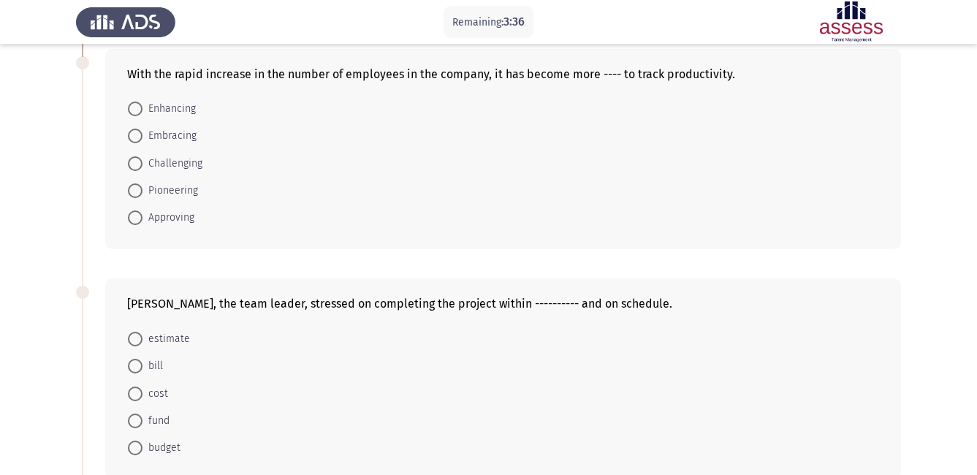
scroll to position [545, 0]
click at [185, 166] on span "Challenging" at bounding box center [172, 165] width 60 height 18
click at [142, 166] on input "Challenging" at bounding box center [135, 164] width 15 height 15
radio input "true"
click at [161, 452] on span "budget" at bounding box center [161, 448] width 38 height 18
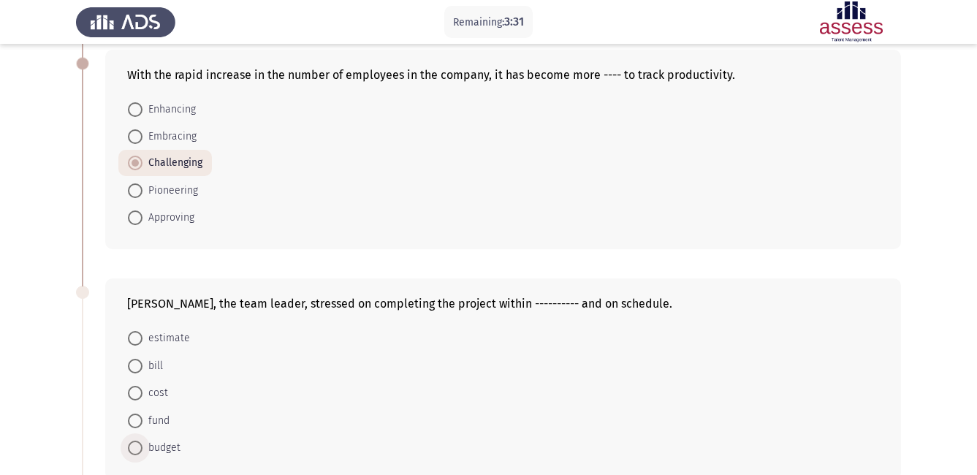
click at [142, 452] on input "budget" at bounding box center [135, 448] width 15 height 15
radio input "true"
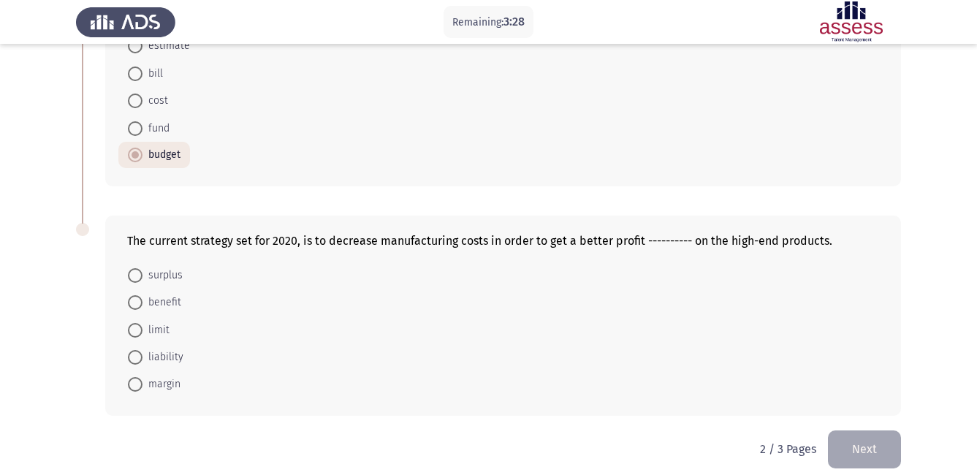
scroll to position [851, 0]
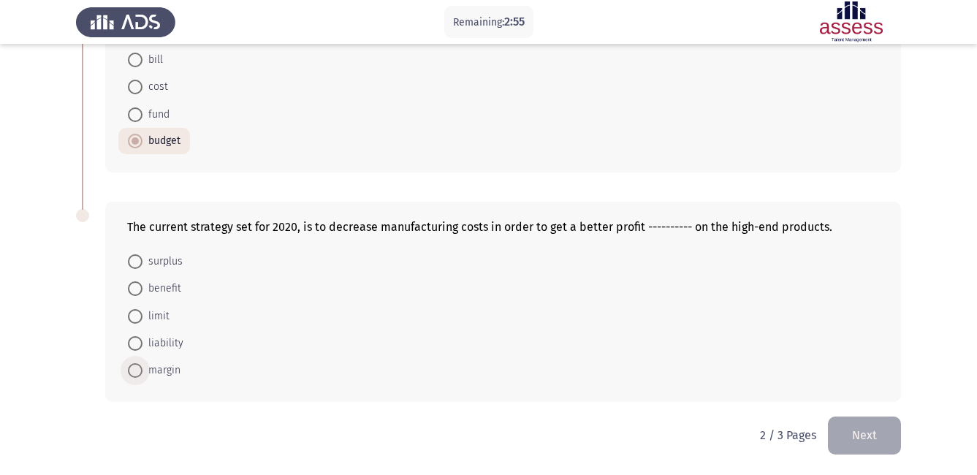
click at [167, 376] on span "margin" at bounding box center [161, 371] width 38 height 18
click at [142, 376] on input "margin" at bounding box center [135, 370] width 15 height 15
radio input "true"
click at [860, 431] on button "Next" at bounding box center [864, 435] width 73 height 37
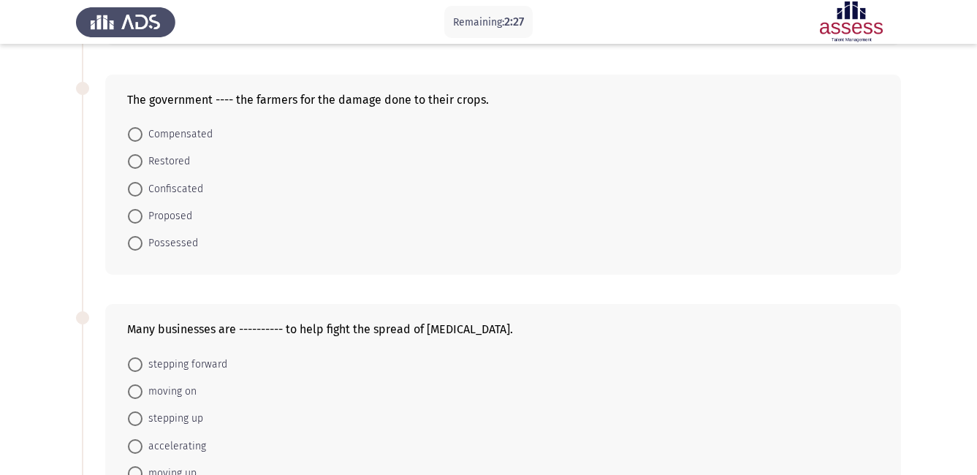
scroll to position [0, 0]
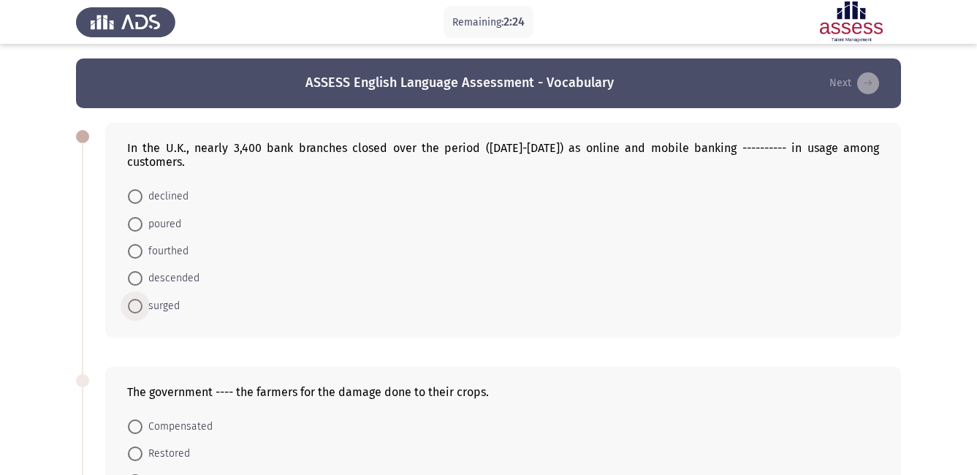
click at [172, 297] on span "surged" at bounding box center [160, 306] width 37 height 18
click at [142, 299] on input "surged" at bounding box center [135, 306] width 15 height 15
radio input "true"
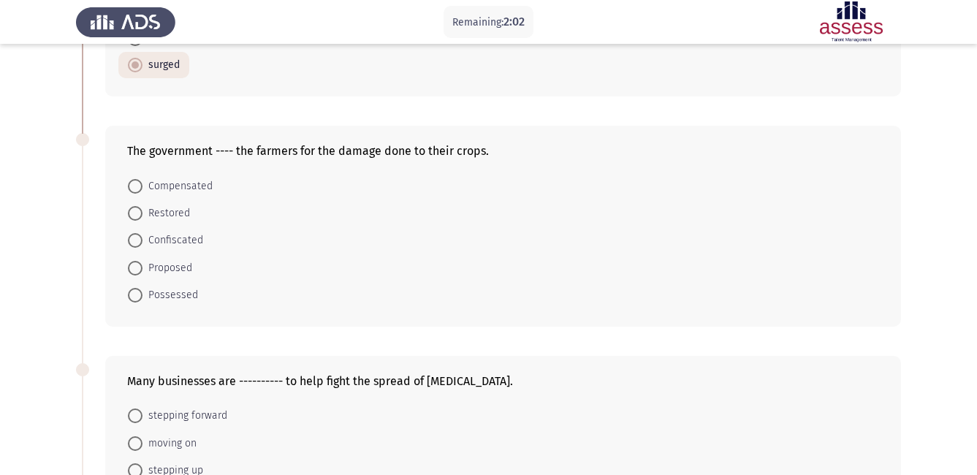
scroll to position [231, 0]
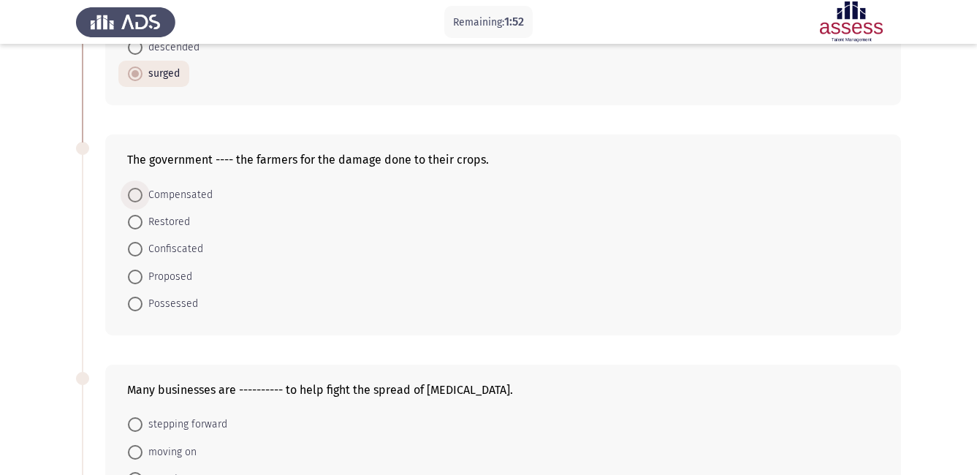
click at [180, 186] on span "Compensated" at bounding box center [177, 195] width 70 height 18
click at [142, 188] on input "Compensated" at bounding box center [135, 195] width 15 height 15
radio input "true"
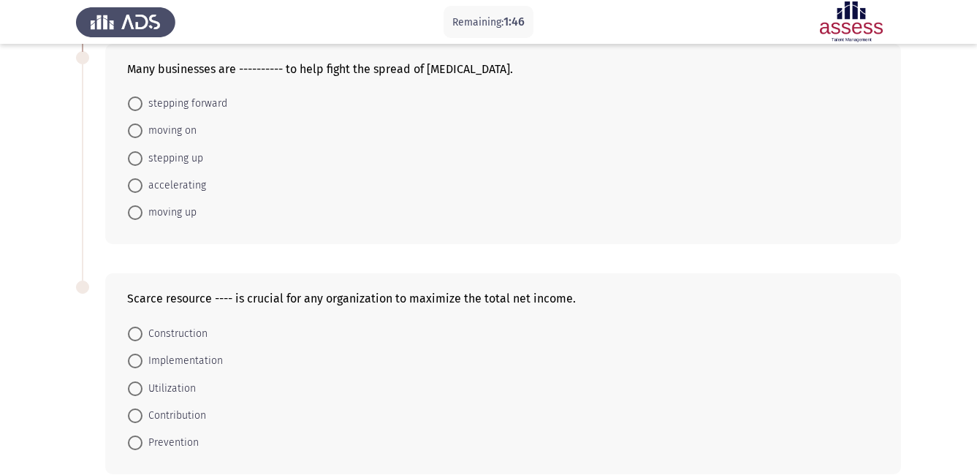
scroll to position [552, 0]
click at [176, 379] on span "Utilization" at bounding box center [168, 388] width 53 height 18
click at [142, 380] on input "Utilization" at bounding box center [135, 387] width 15 height 15
radio input "true"
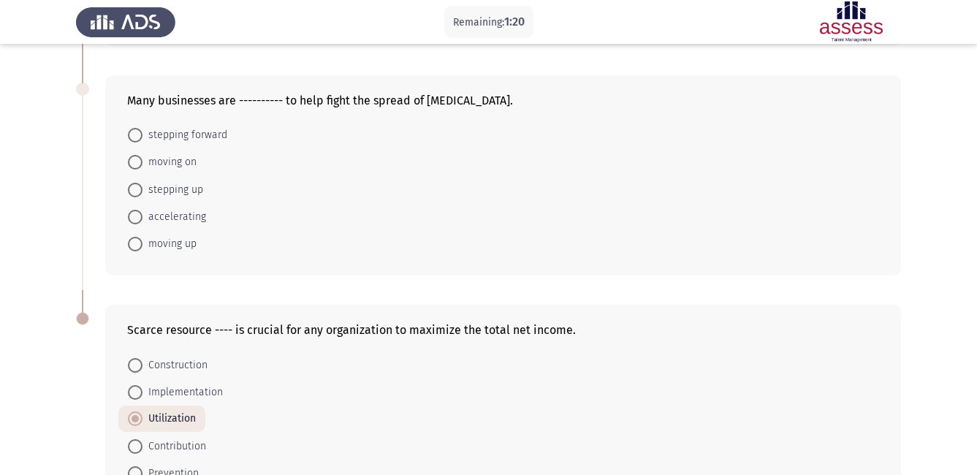
scroll to position [523, 0]
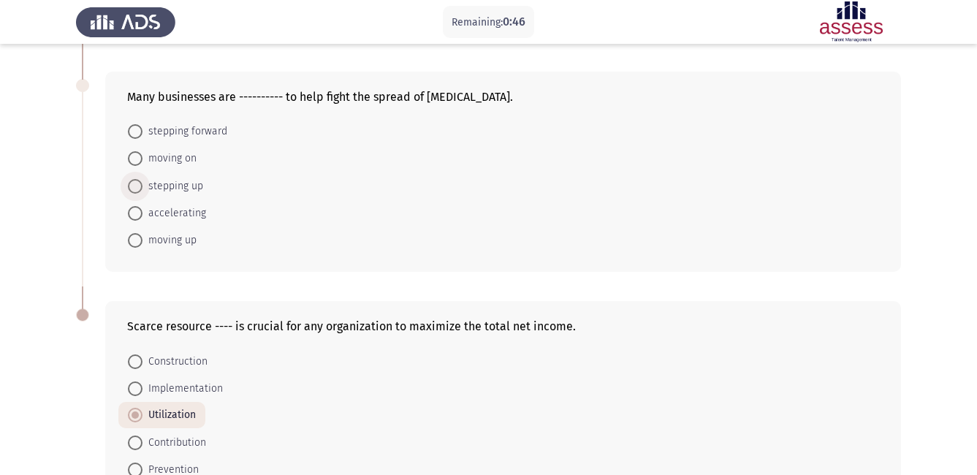
click at [179, 178] on span "stepping up" at bounding box center [172, 187] width 61 height 18
click at [142, 179] on input "stepping up" at bounding box center [135, 186] width 15 height 15
radio input "true"
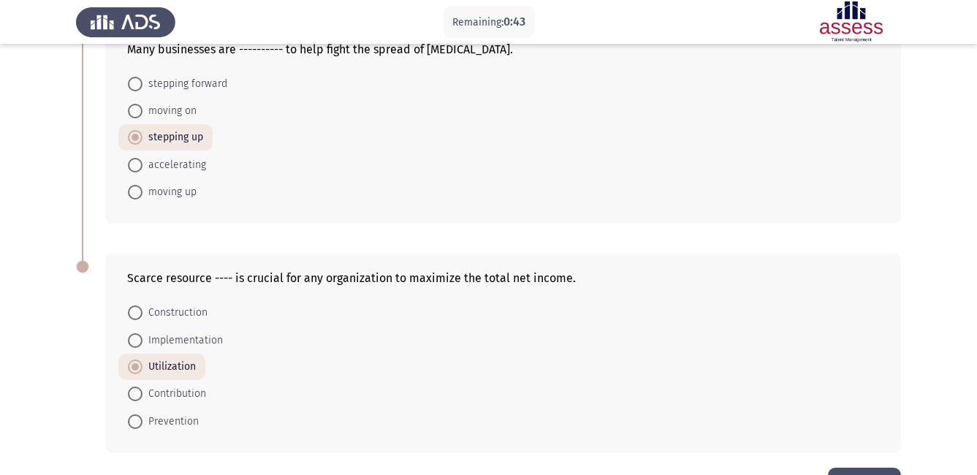
scroll to position [608, 0]
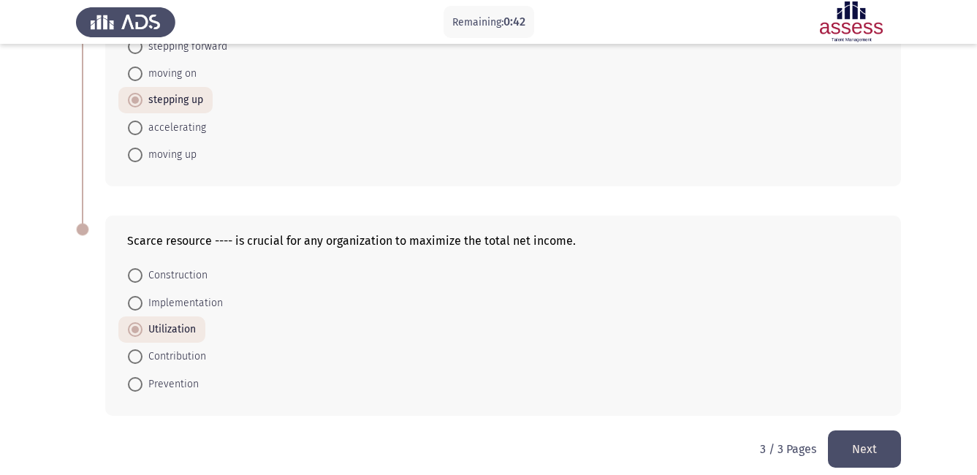
click at [885, 433] on button "Next" at bounding box center [864, 448] width 73 height 37
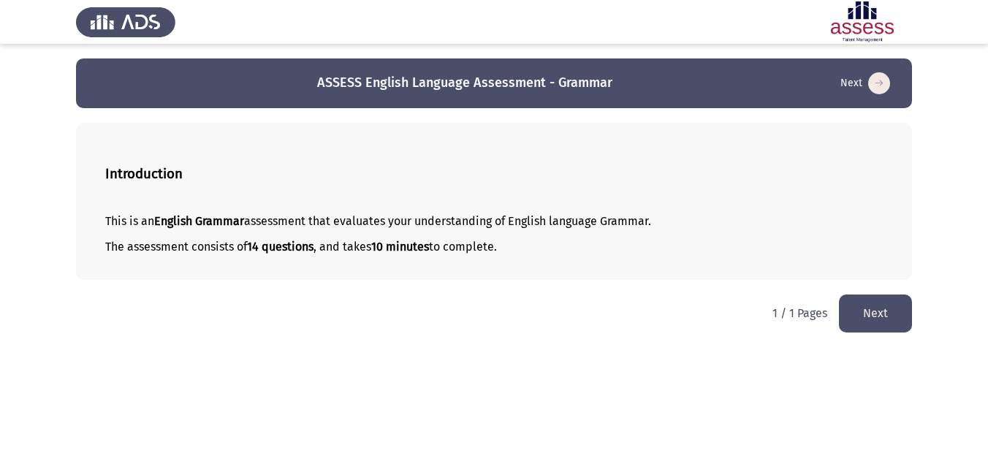
click at [874, 318] on button "Next" at bounding box center [875, 312] width 73 height 37
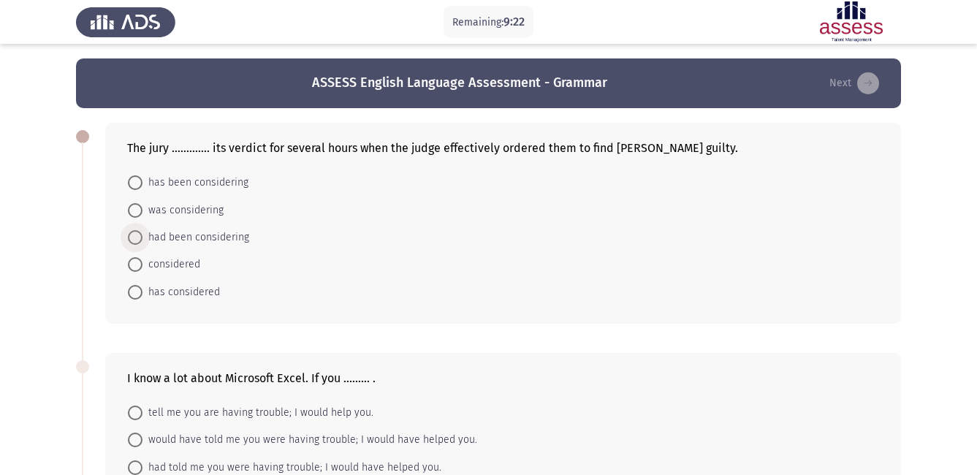
click at [135, 237] on span at bounding box center [135, 237] width 0 height 0
click at [134, 237] on input "had been considering" at bounding box center [135, 237] width 15 height 15
radio input "true"
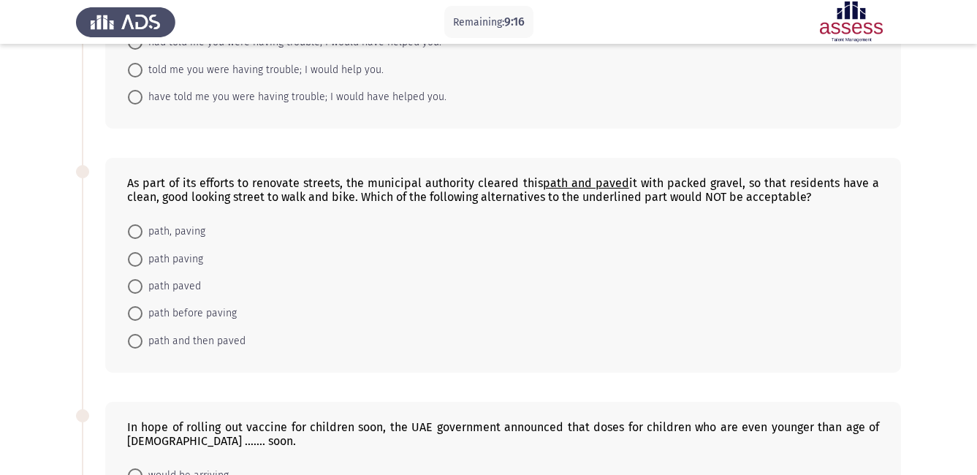
scroll to position [438, 0]
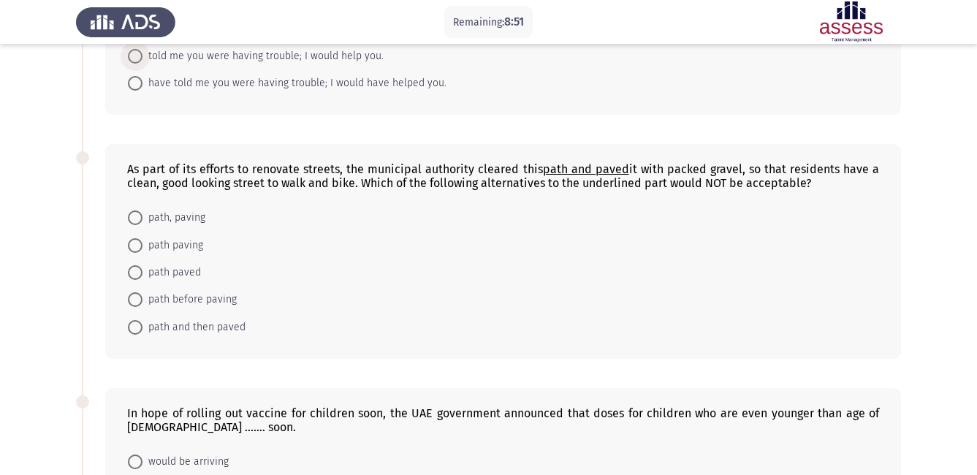
click at [128, 58] on span at bounding box center [135, 56] width 15 height 15
click at [128, 58] on input "told me you were having trouble; I would help you." at bounding box center [135, 56] width 15 height 15
radio input "true"
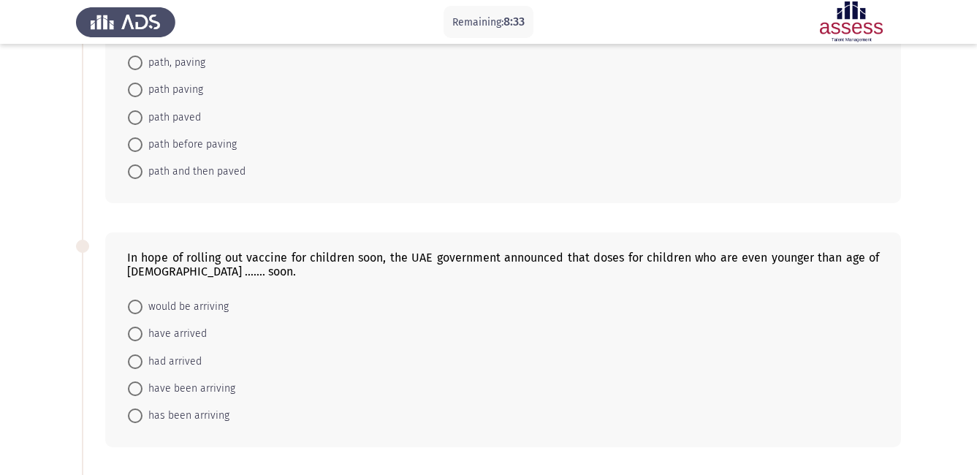
scroll to position [574, 0]
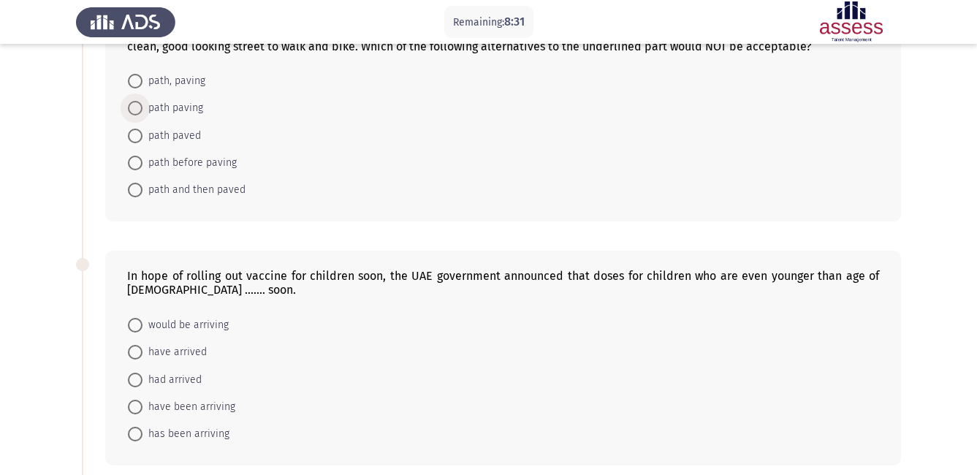
click at [169, 113] on span "path paving" at bounding box center [172, 108] width 61 height 18
click at [142, 113] on input "path paving" at bounding box center [135, 108] width 15 height 15
radio input "true"
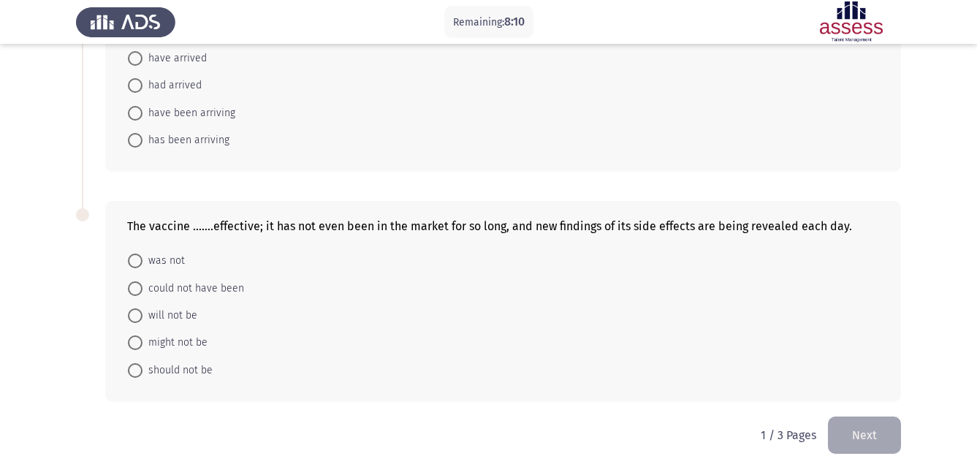
scroll to position [837, 0]
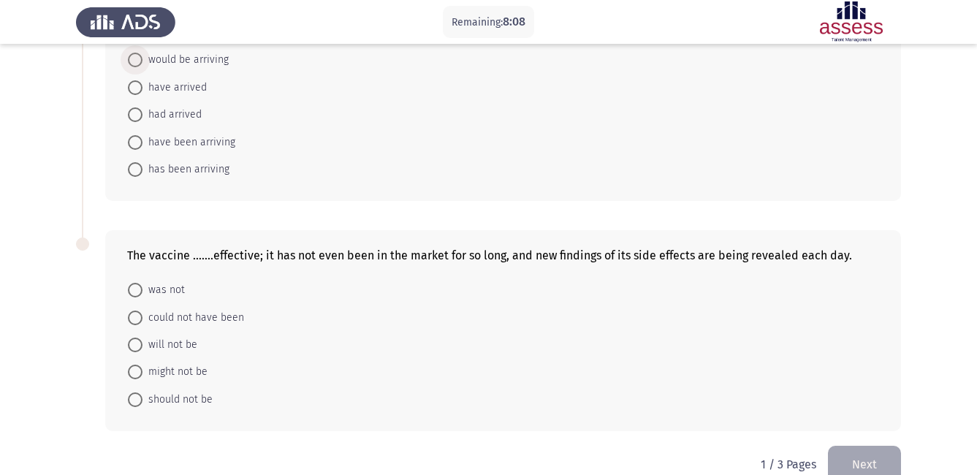
click at [199, 58] on span "would be arriving" at bounding box center [185, 60] width 86 height 18
click at [142, 58] on input "would be arriving" at bounding box center [135, 60] width 15 height 15
radio input "true"
click at [164, 370] on span "might not be" at bounding box center [174, 371] width 65 height 18
click at [142, 370] on input "might not be" at bounding box center [135, 371] width 15 height 15
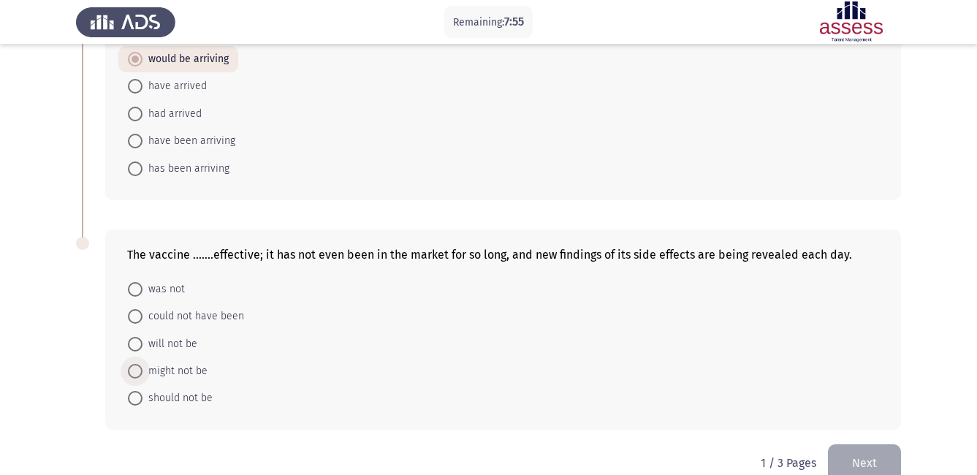
radio input "true"
click at [859, 460] on button "Next" at bounding box center [864, 462] width 73 height 37
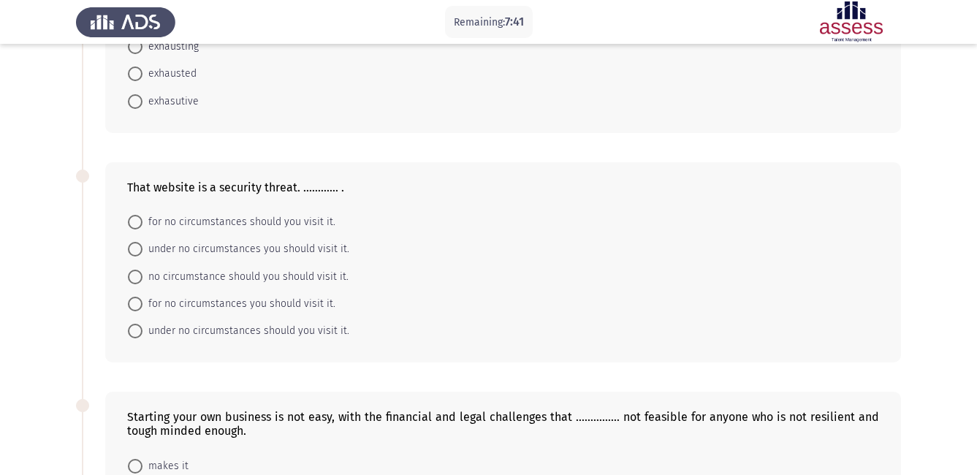
scroll to position [205, 0]
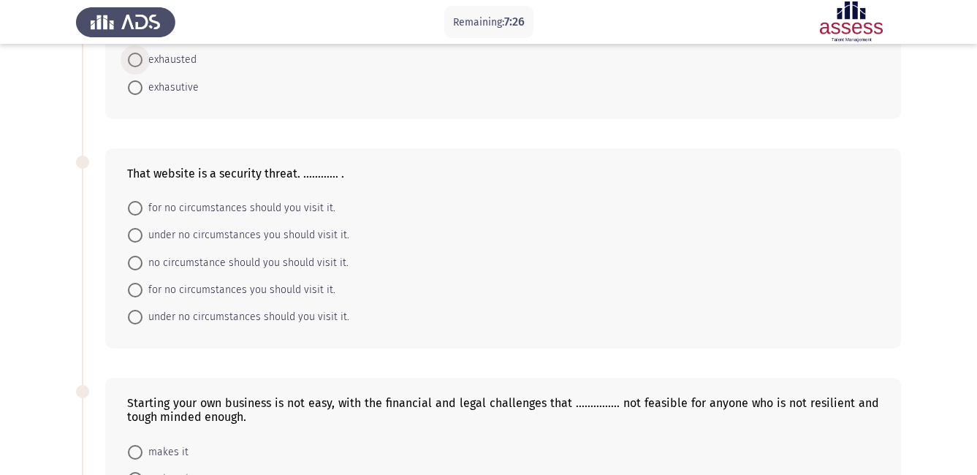
click at [158, 58] on span "exhausted" at bounding box center [169, 60] width 54 height 18
click at [142, 58] on input "exhausted" at bounding box center [135, 60] width 15 height 15
radio input "true"
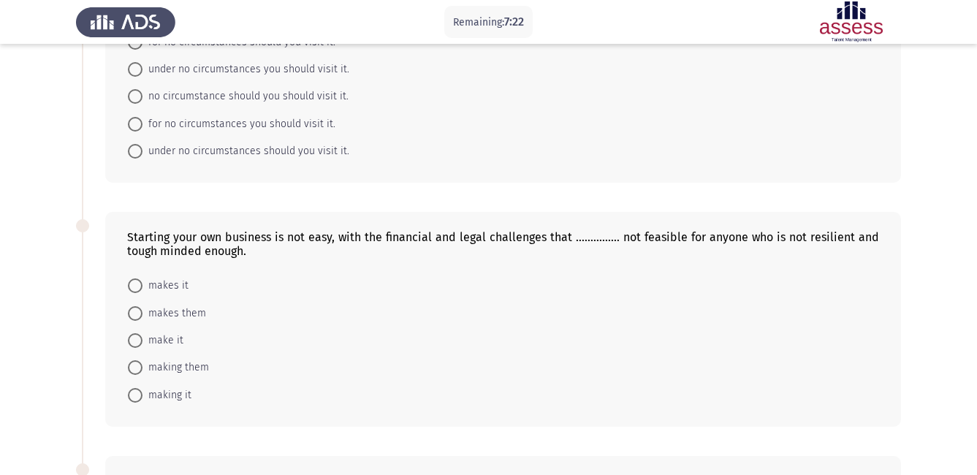
scroll to position [380, 0]
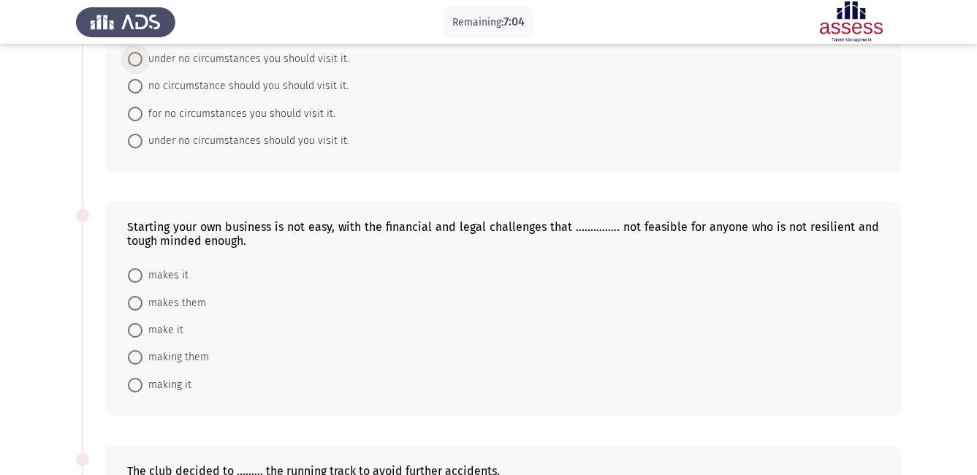
click at [134, 61] on span at bounding box center [135, 59] width 15 height 15
click at [134, 61] on input "under no circumstances you should visit it." at bounding box center [135, 59] width 15 height 15
radio input "true"
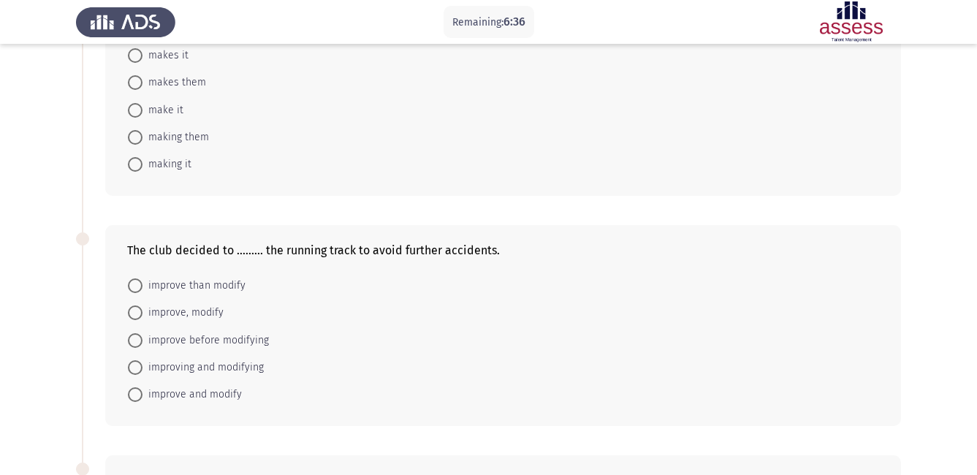
scroll to position [585, 0]
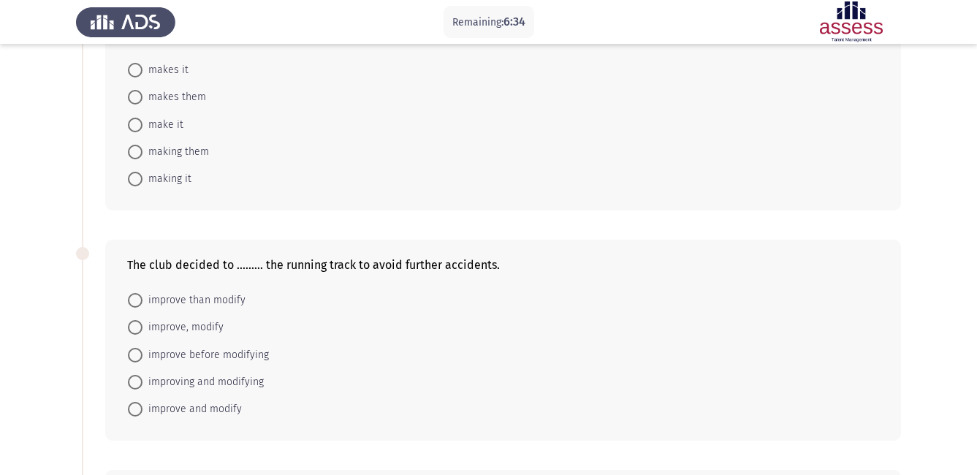
click at [177, 69] on span "makes it" at bounding box center [165, 70] width 46 height 18
click at [142, 69] on input "makes it" at bounding box center [135, 70] width 15 height 15
radio input "true"
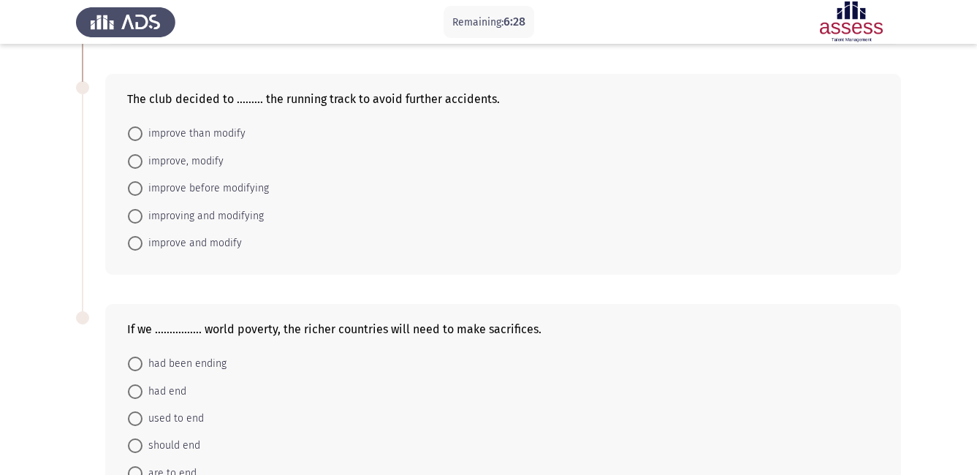
scroll to position [853, 0]
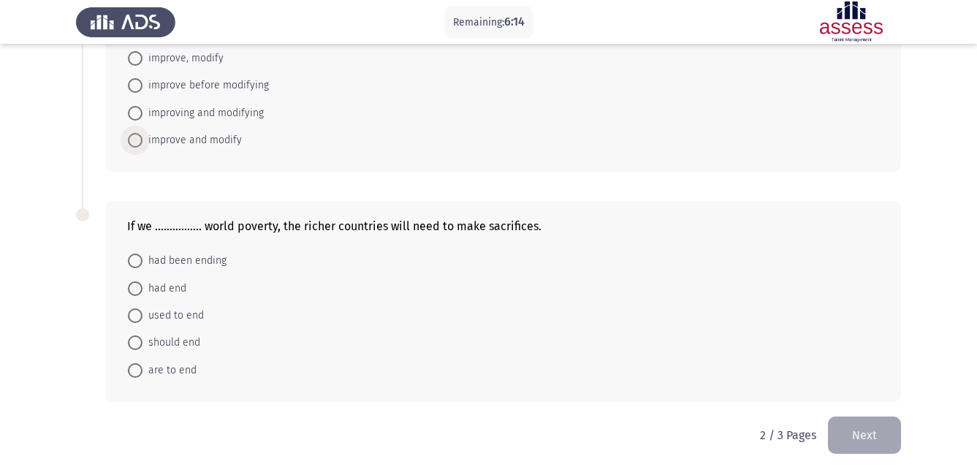
click at [159, 140] on span "improve and modify" at bounding box center [191, 141] width 99 height 18
click at [142, 140] on input "improve and modify" at bounding box center [135, 140] width 15 height 15
radio input "true"
click at [180, 341] on span "should end" at bounding box center [171, 344] width 58 height 18
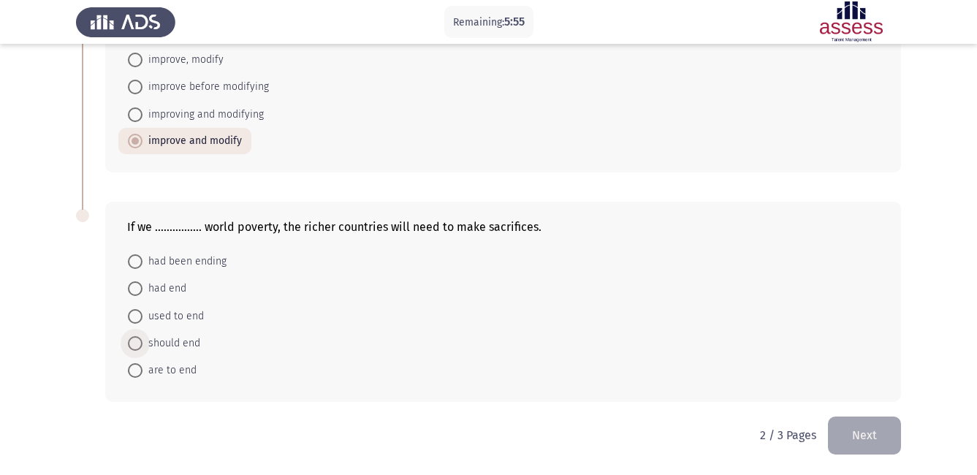
click at [142, 341] on input "should end" at bounding box center [135, 343] width 15 height 15
radio input "true"
click at [866, 433] on button "Next" at bounding box center [864, 435] width 73 height 37
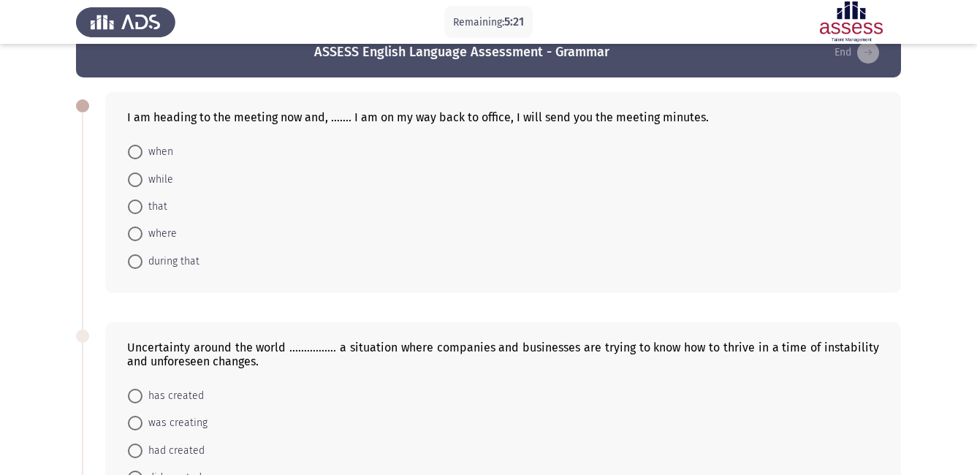
scroll to position [0, 0]
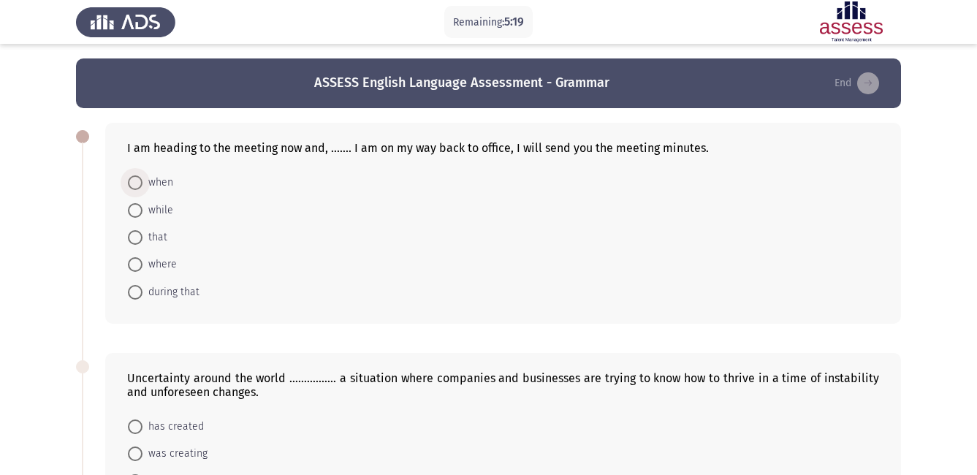
click at [166, 180] on span "when" at bounding box center [157, 183] width 31 height 18
click at [142, 180] on input "when" at bounding box center [135, 182] width 15 height 15
radio input "true"
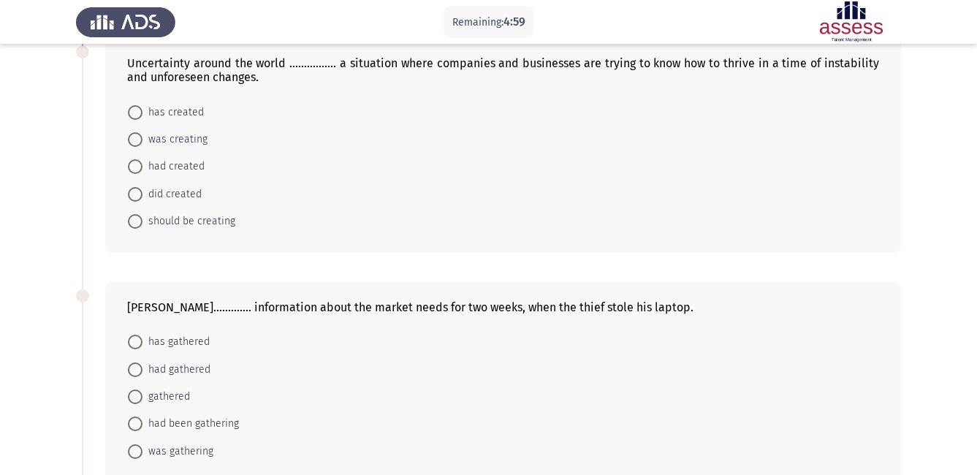
scroll to position [302, 0]
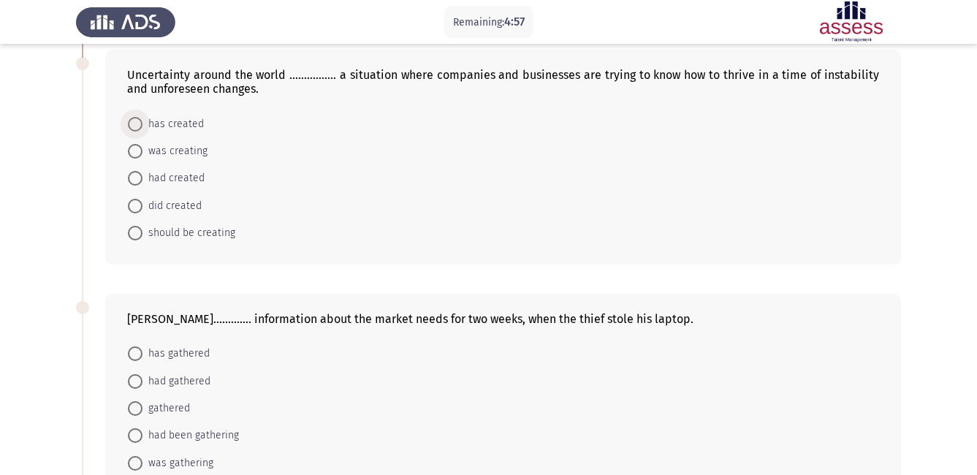
click at [191, 121] on span "has created" at bounding box center [172, 124] width 61 height 18
click at [142, 121] on input "has created" at bounding box center [135, 124] width 15 height 15
radio input "true"
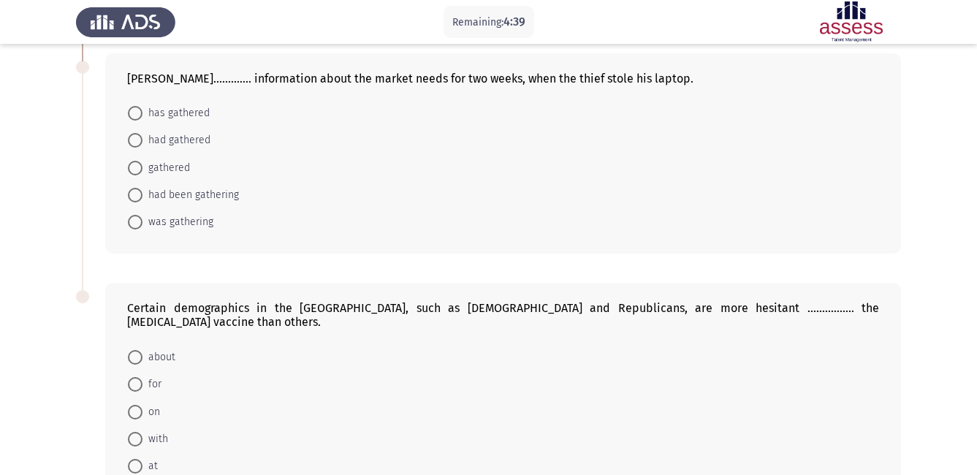
scroll to position [536, 0]
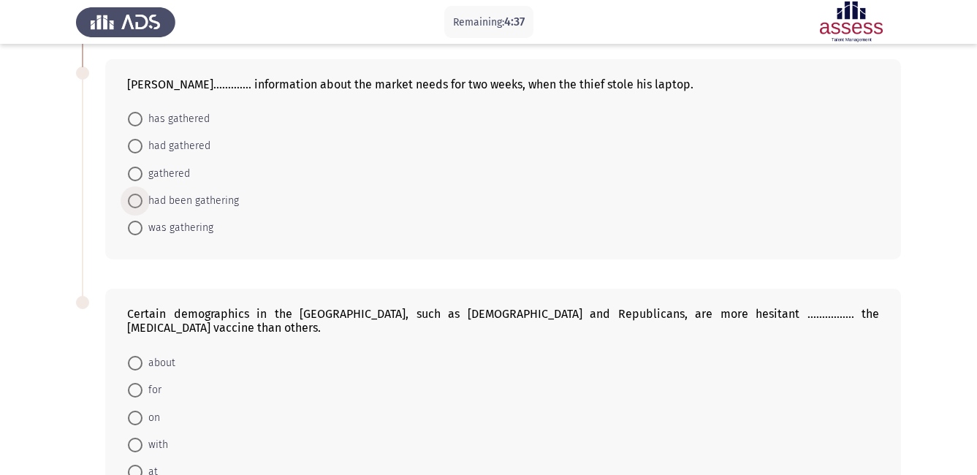
click at [229, 206] on span "had been gathering" at bounding box center [190, 201] width 96 height 18
click at [142, 206] on input "had been gathering" at bounding box center [135, 201] width 15 height 15
radio input "true"
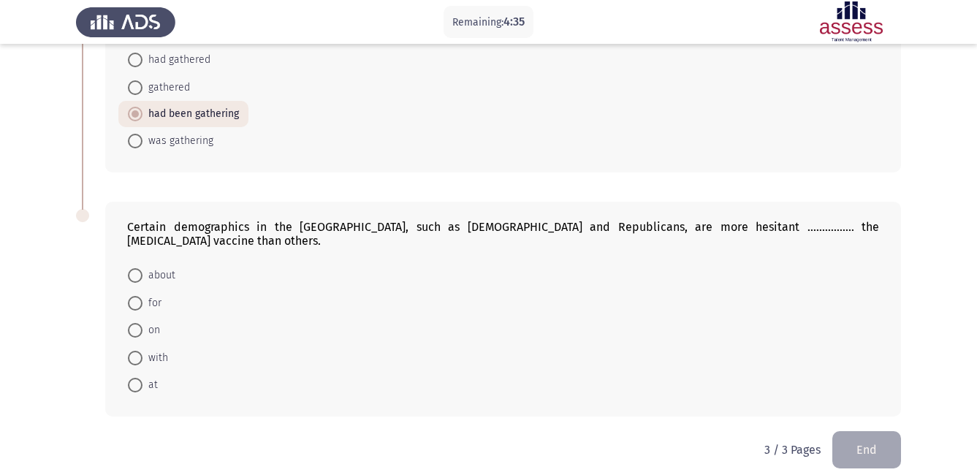
scroll to position [623, 0]
click at [166, 266] on span "about" at bounding box center [158, 275] width 33 height 18
click at [142, 267] on input "about" at bounding box center [135, 274] width 15 height 15
radio input "true"
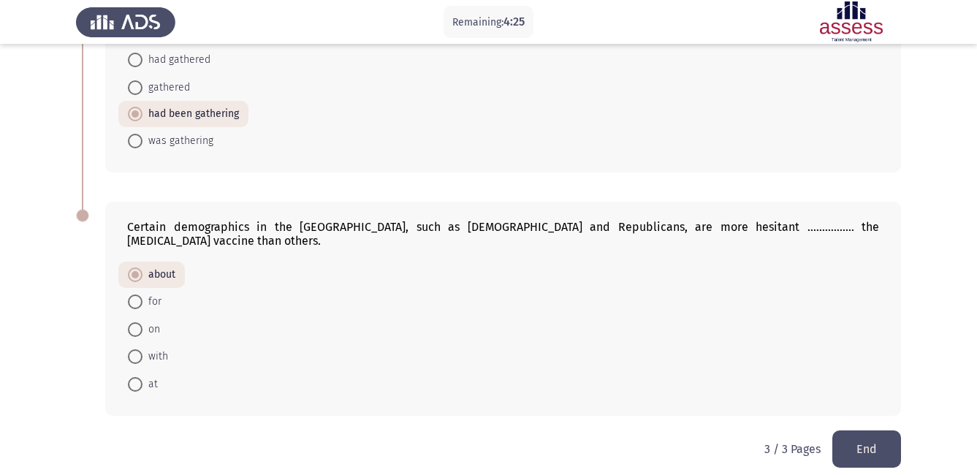
click at [879, 430] on button "End" at bounding box center [866, 448] width 69 height 37
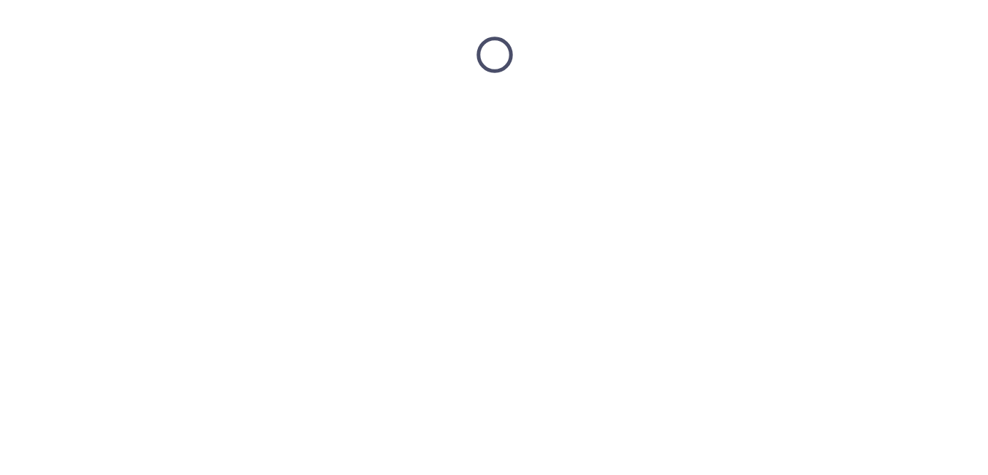
scroll to position [0, 0]
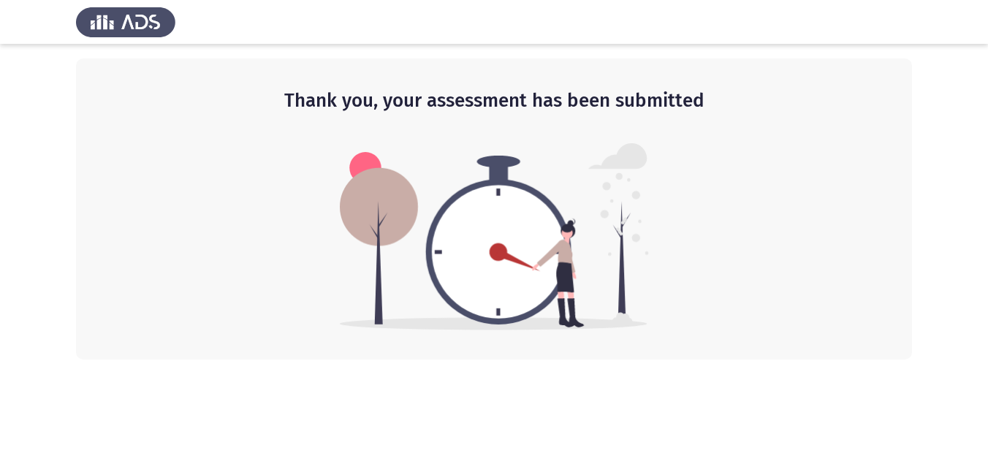
click at [976, 360] on html "Thank you, your assessment has been submitted" at bounding box center [494, 180] width 988 height 360
